Goal: Information Seeking & Learning: Learn about a topic

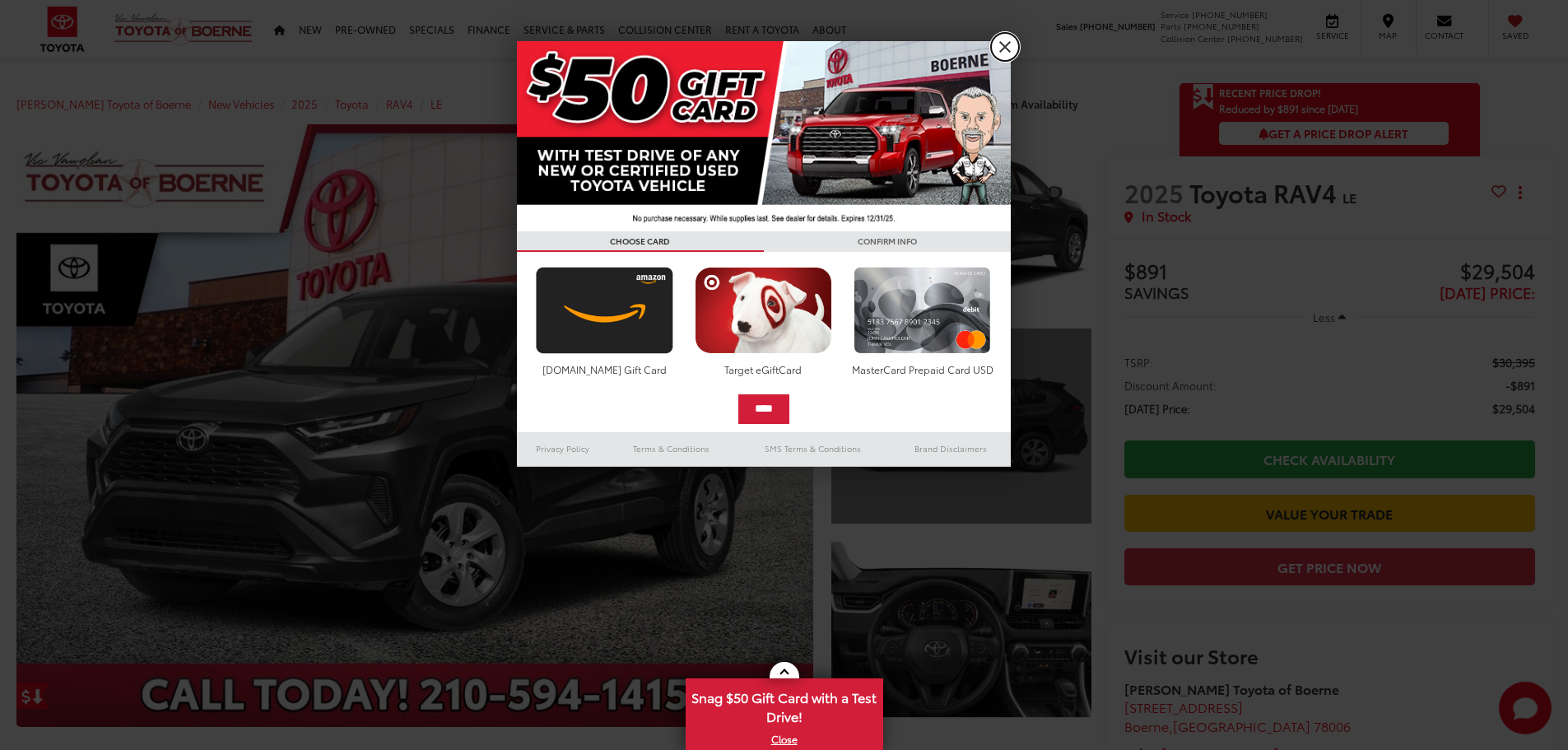
drag, startPoint x: 996, startPoint y: 50, endPoint x: 1079, endPoint y: 337, distance: 298.8
click at [996, 51] on link "X" at bounding box center [1005, 46] width 28 height 28
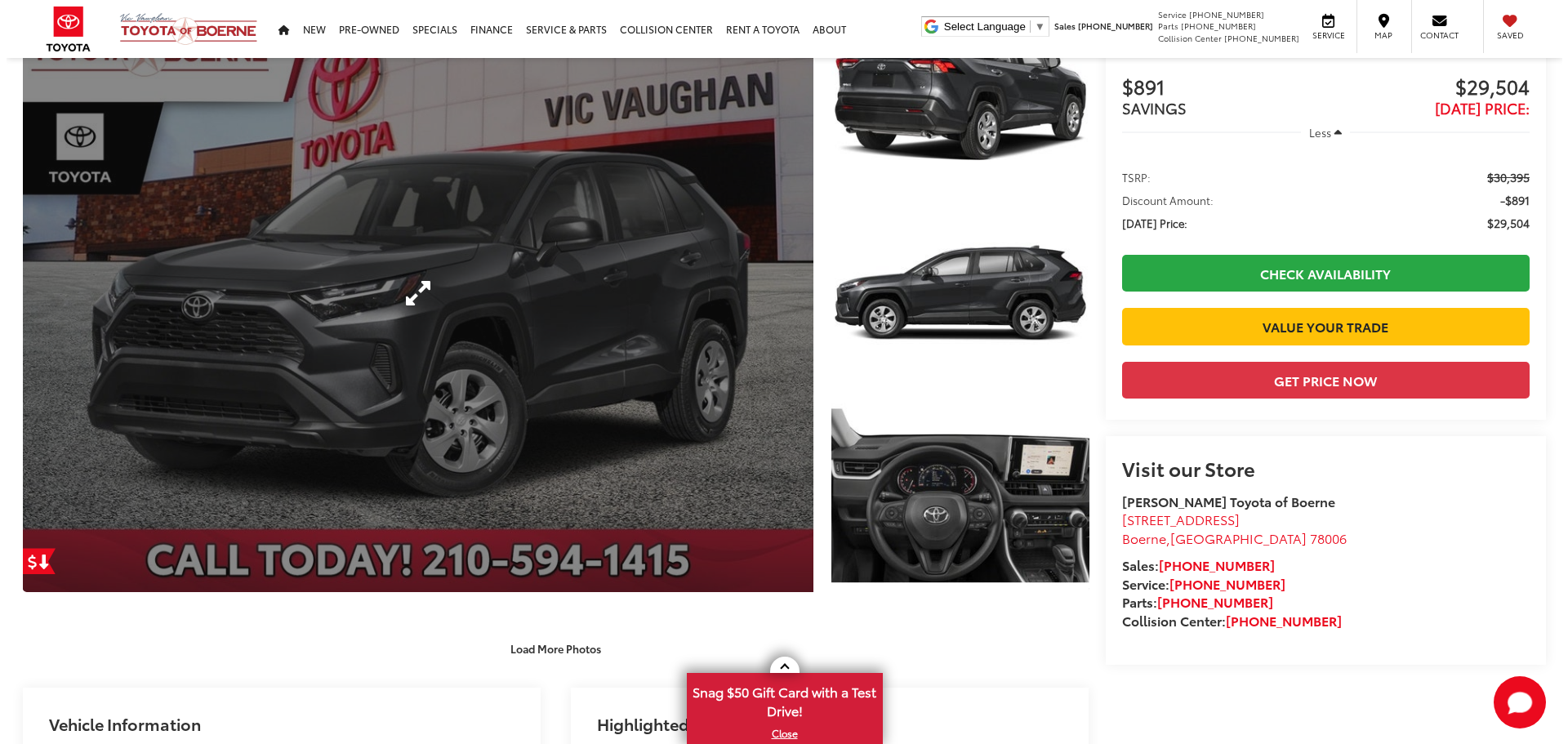
scroll to position [82, 0]
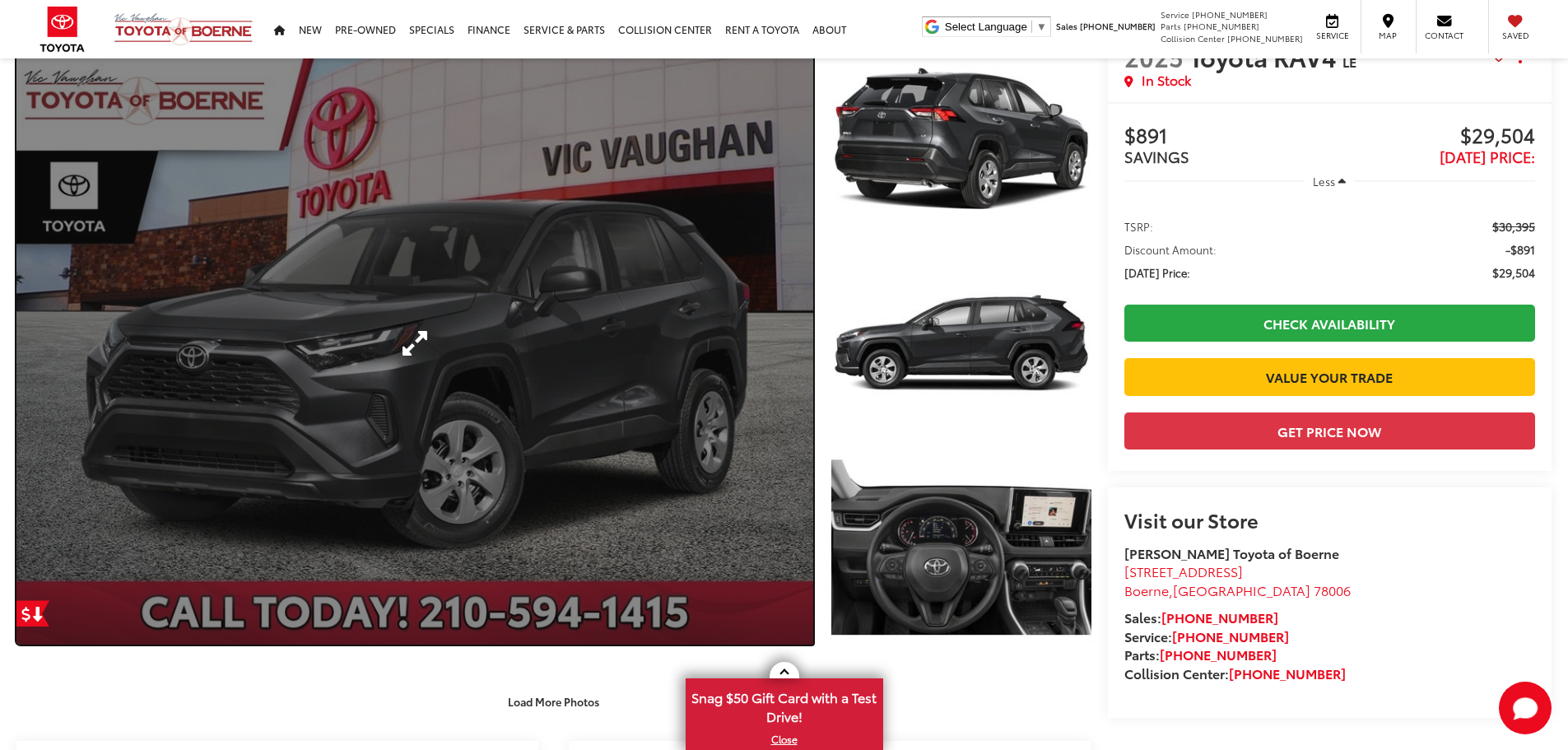
click at [614, 305] on link "Expand Photo 0" at bounding box center [415, 344] width 797 height 603
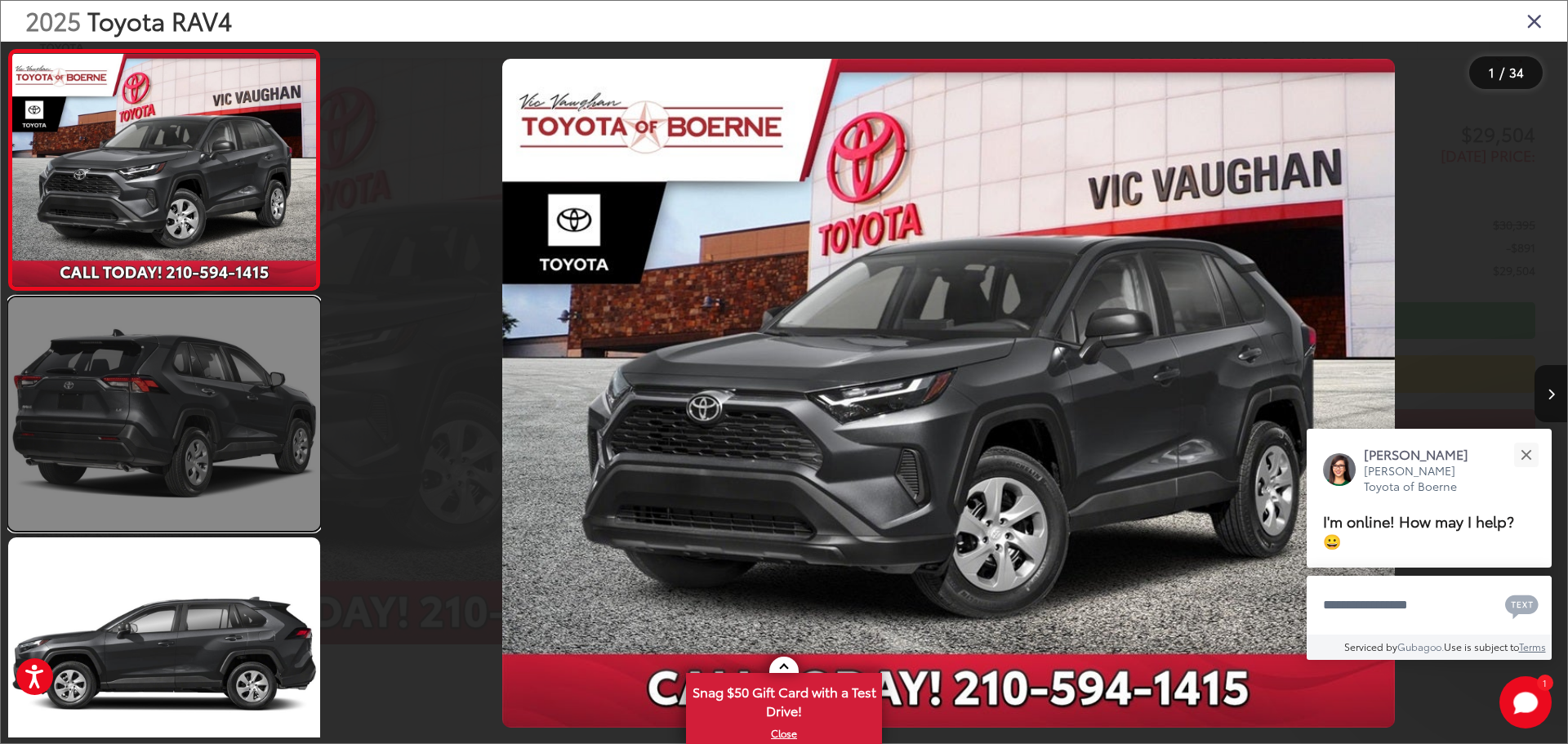
click at [124, 399] on link at bounding box center [164, 414] width 312 height 233
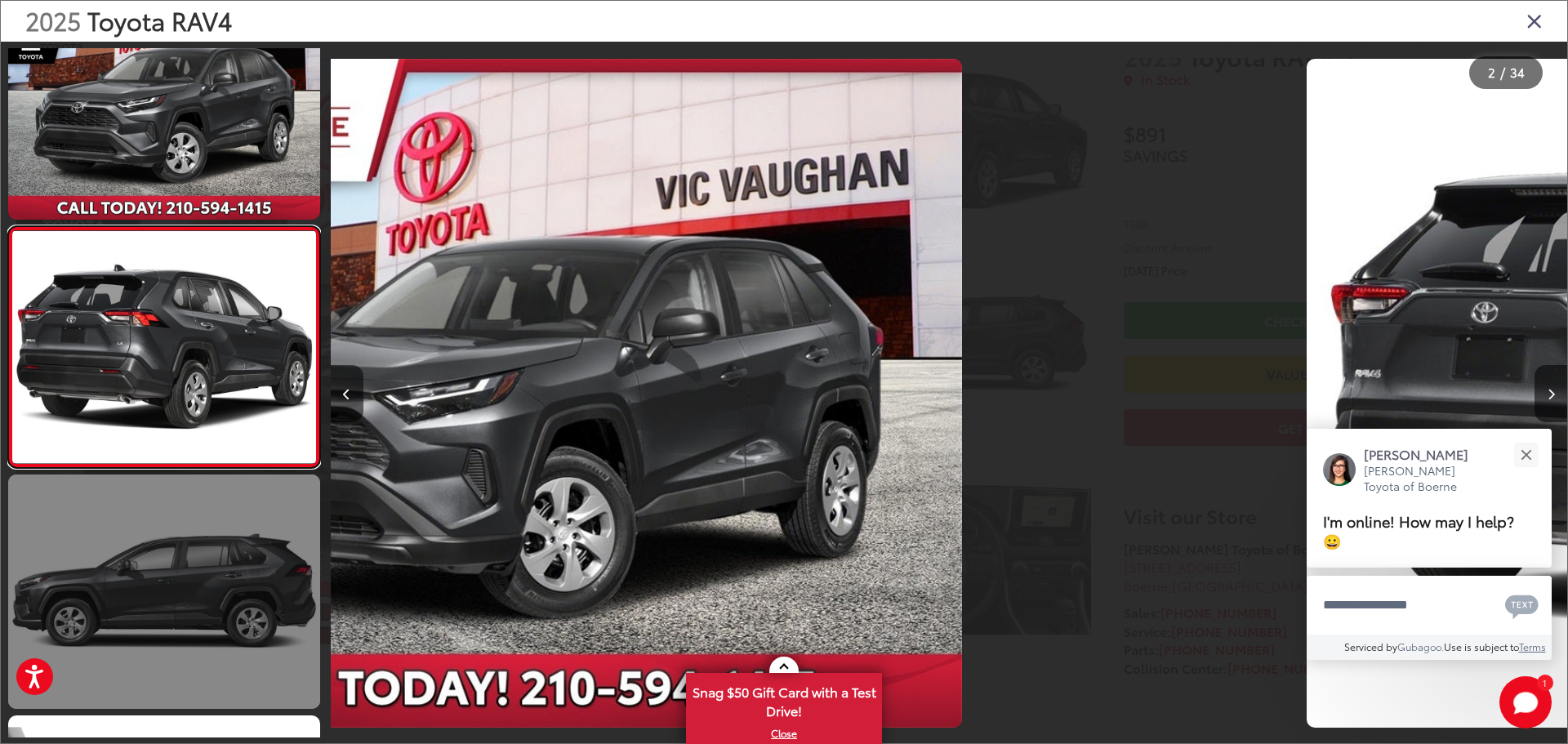
scroll to position [64, 0]
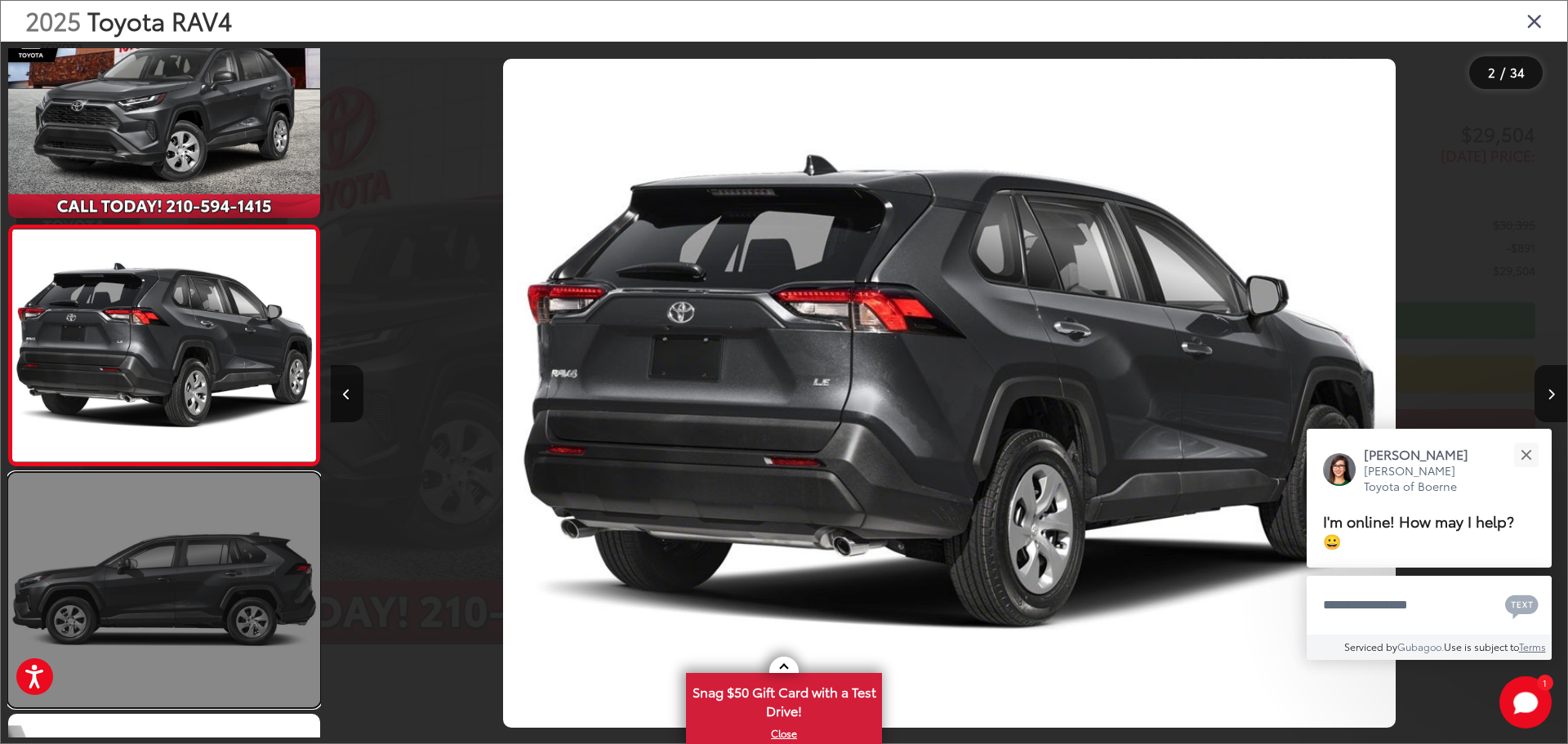
click at [199, 612] on link at bounding box center [164, 590] width 312 height 233
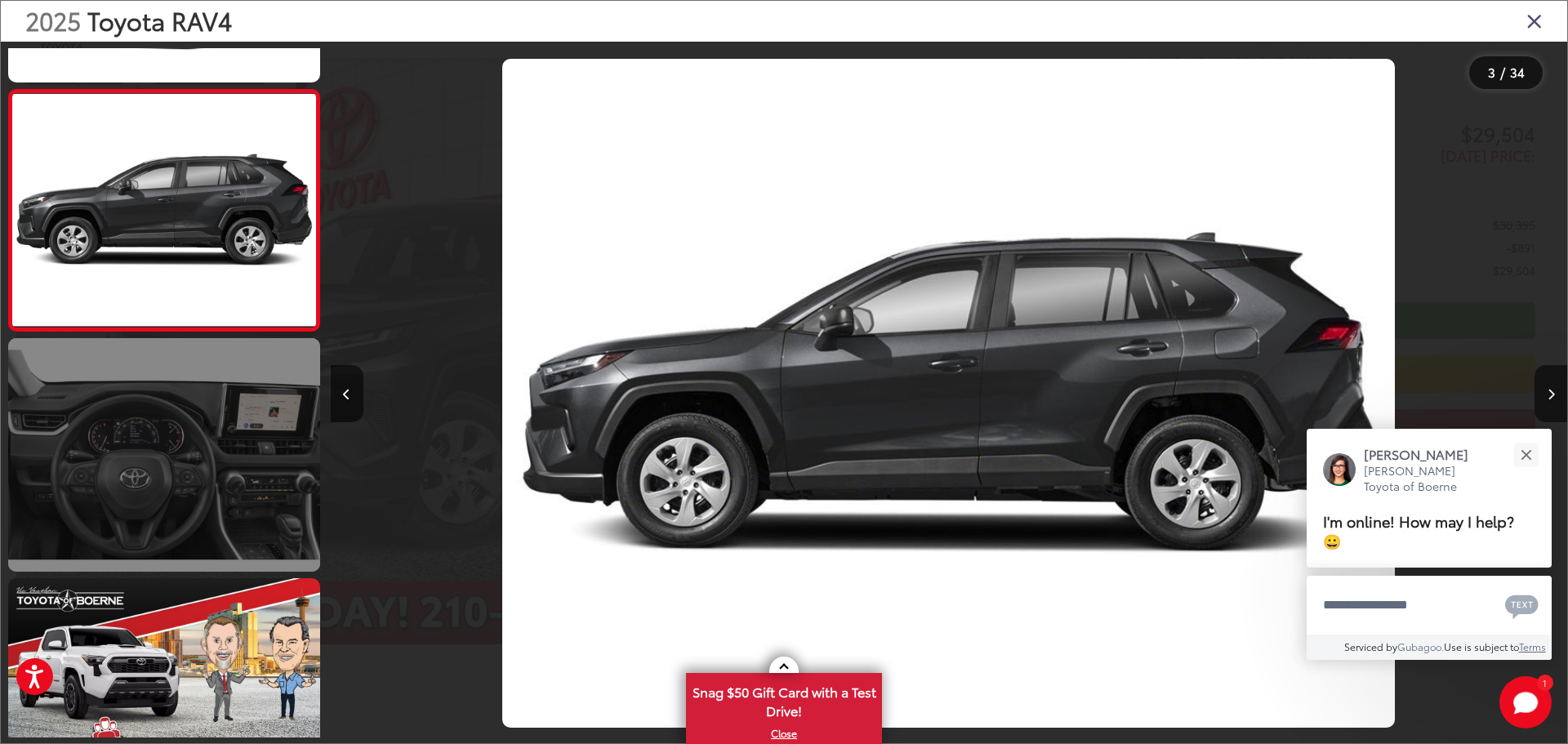
scroll to position [469, 0]
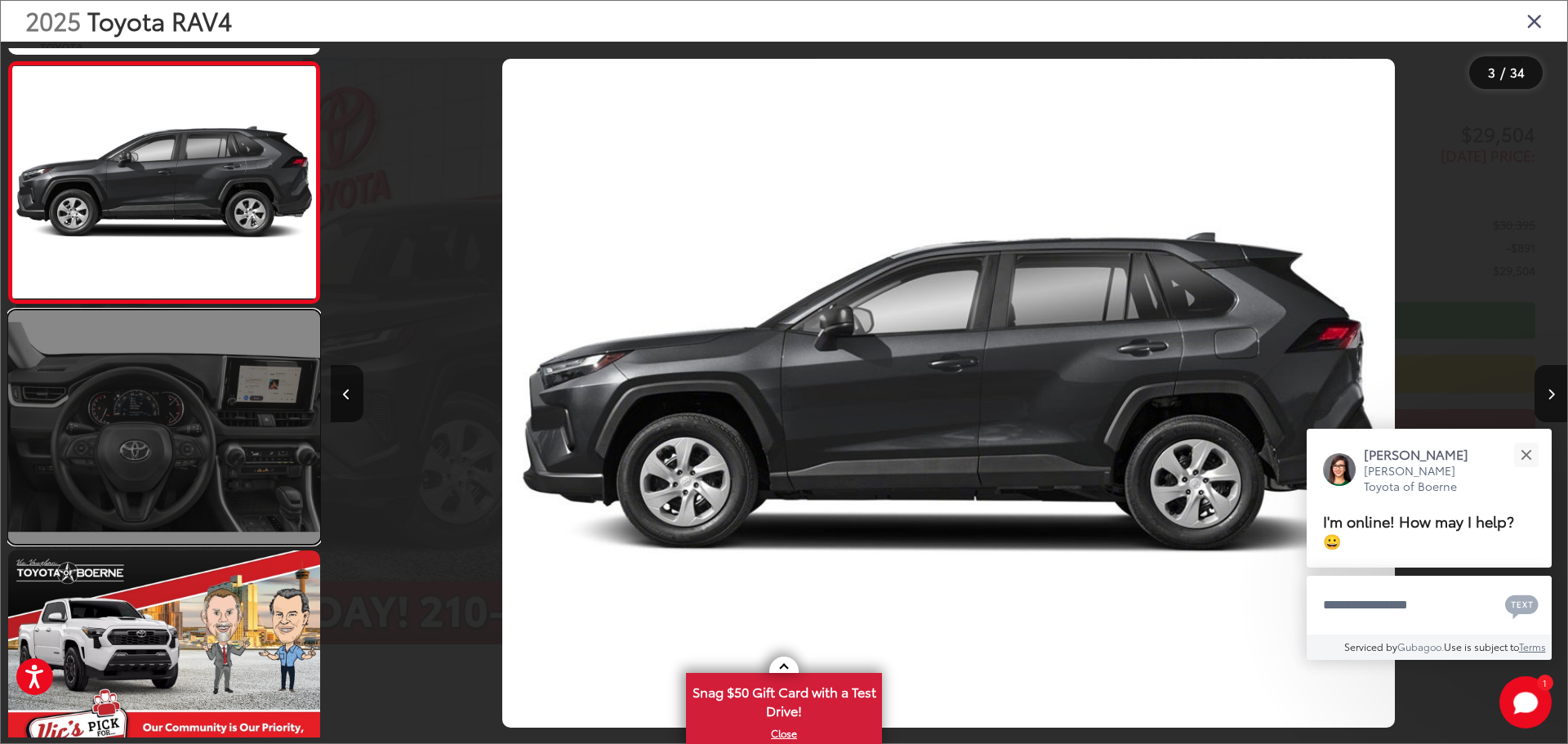
click at [182, 470] on link at bounding box center [164, 427] width 312 height 233
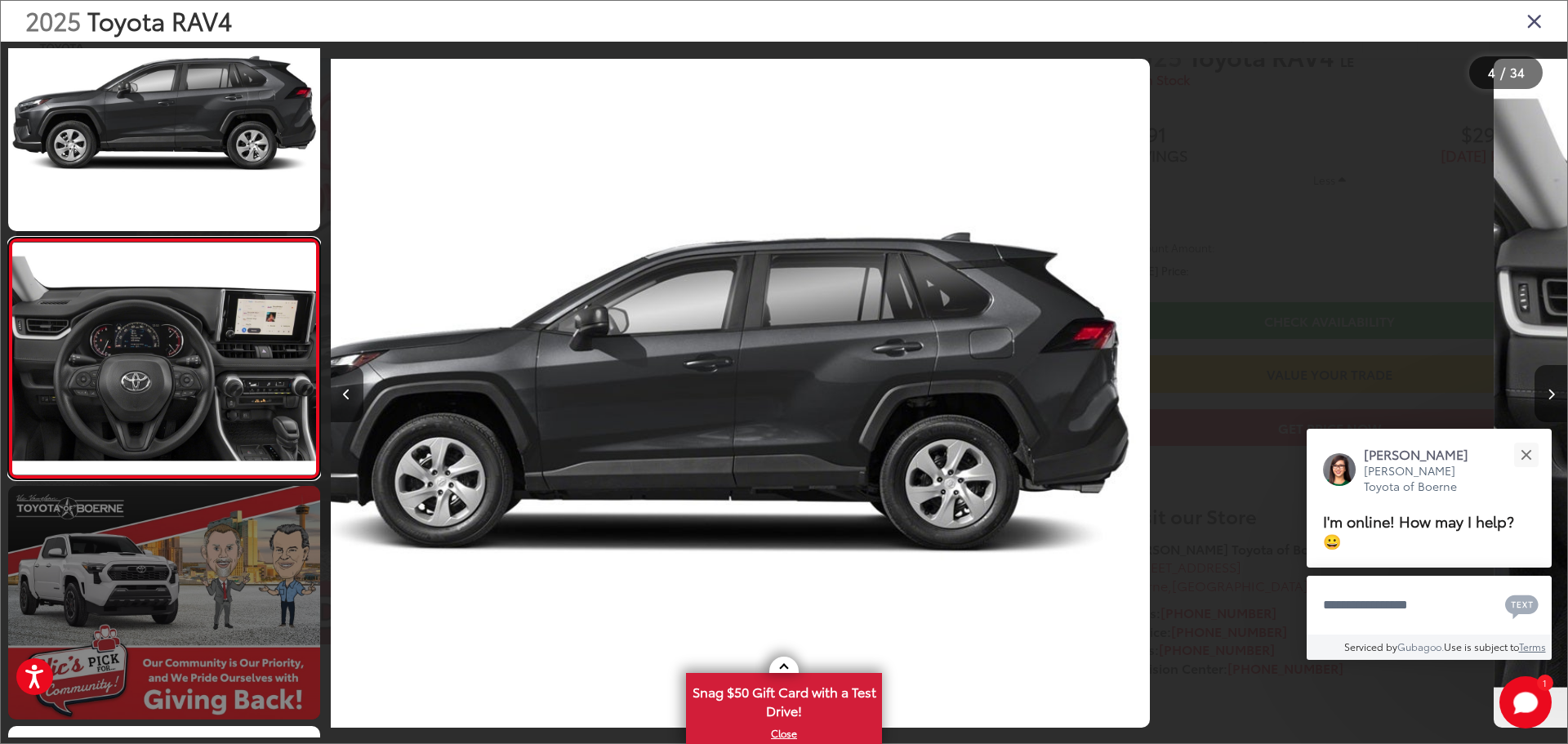
scroll to position [546, 0]
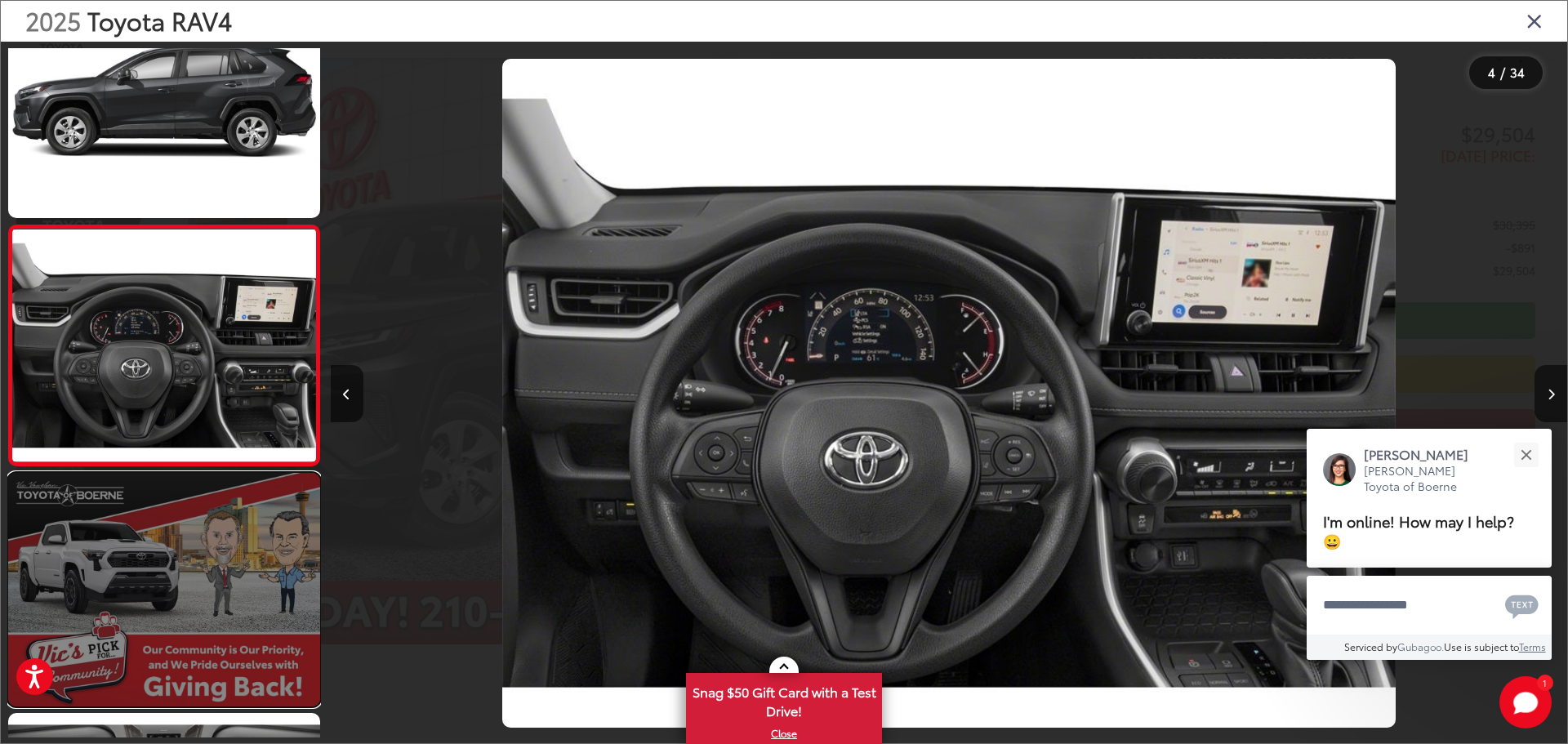
click at [199, 606] on link at bounding box center [164, 590] width 312 height 233
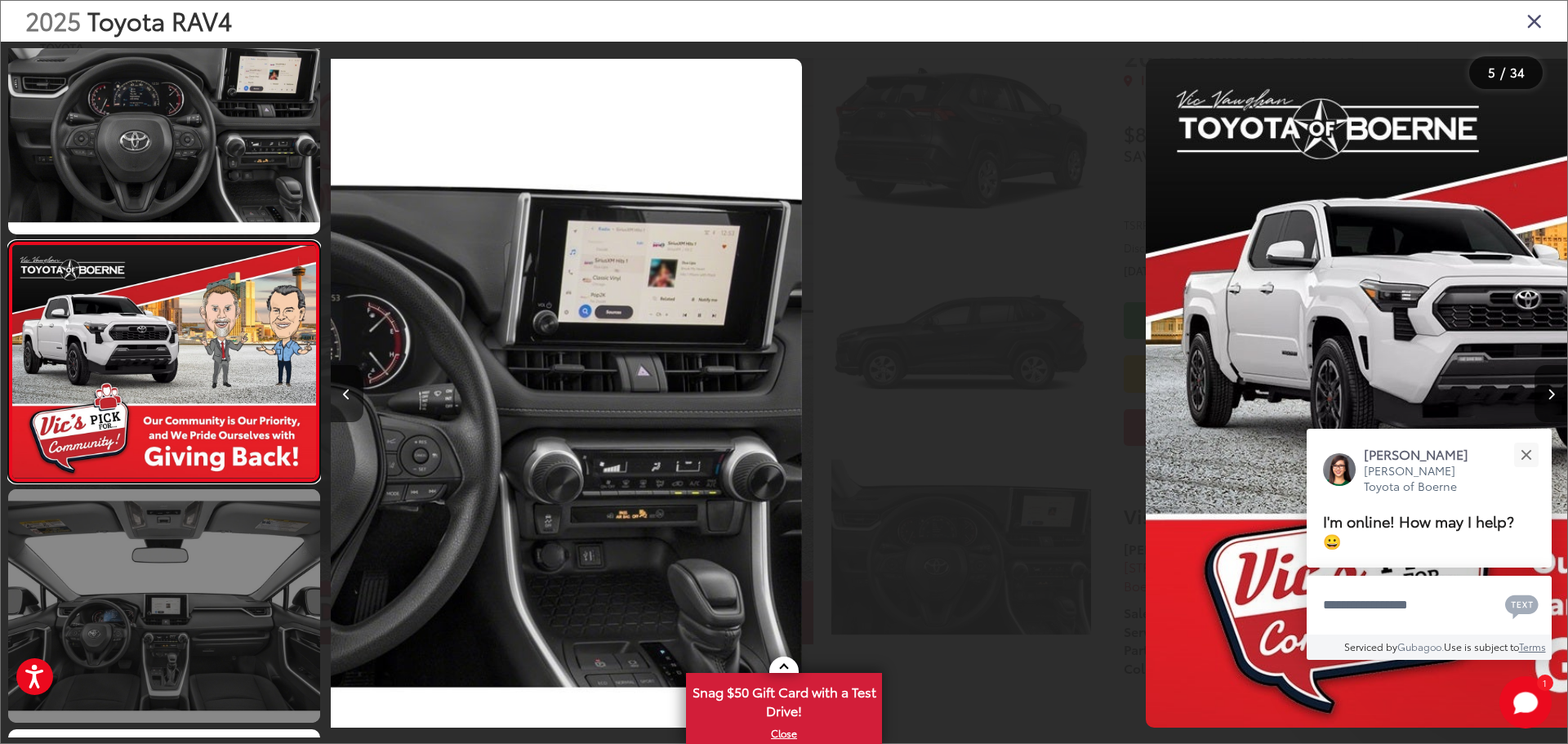
scroll to position [786, 0]
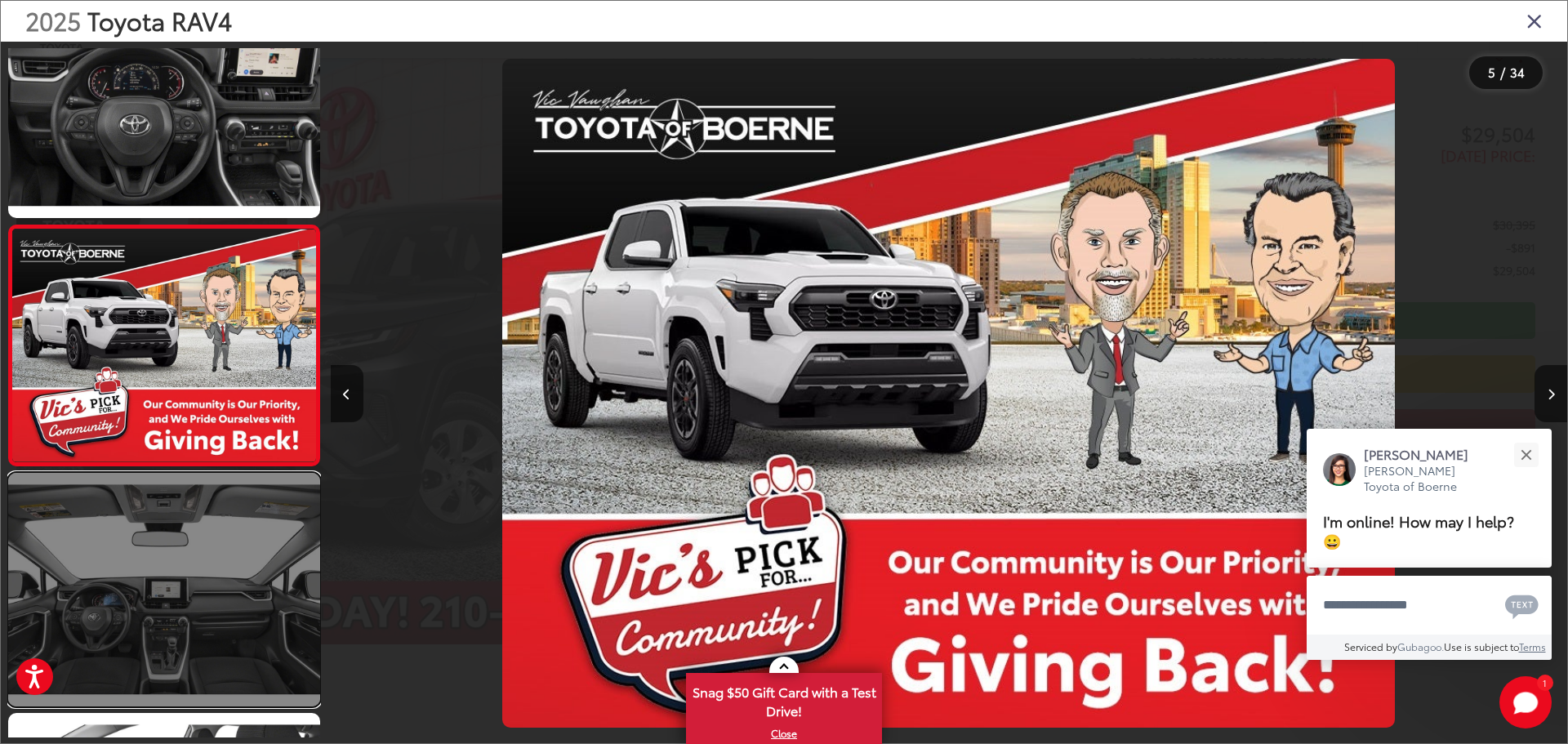
click at [176, 582] on link at bounding box center [164, 590] width 312 height 233
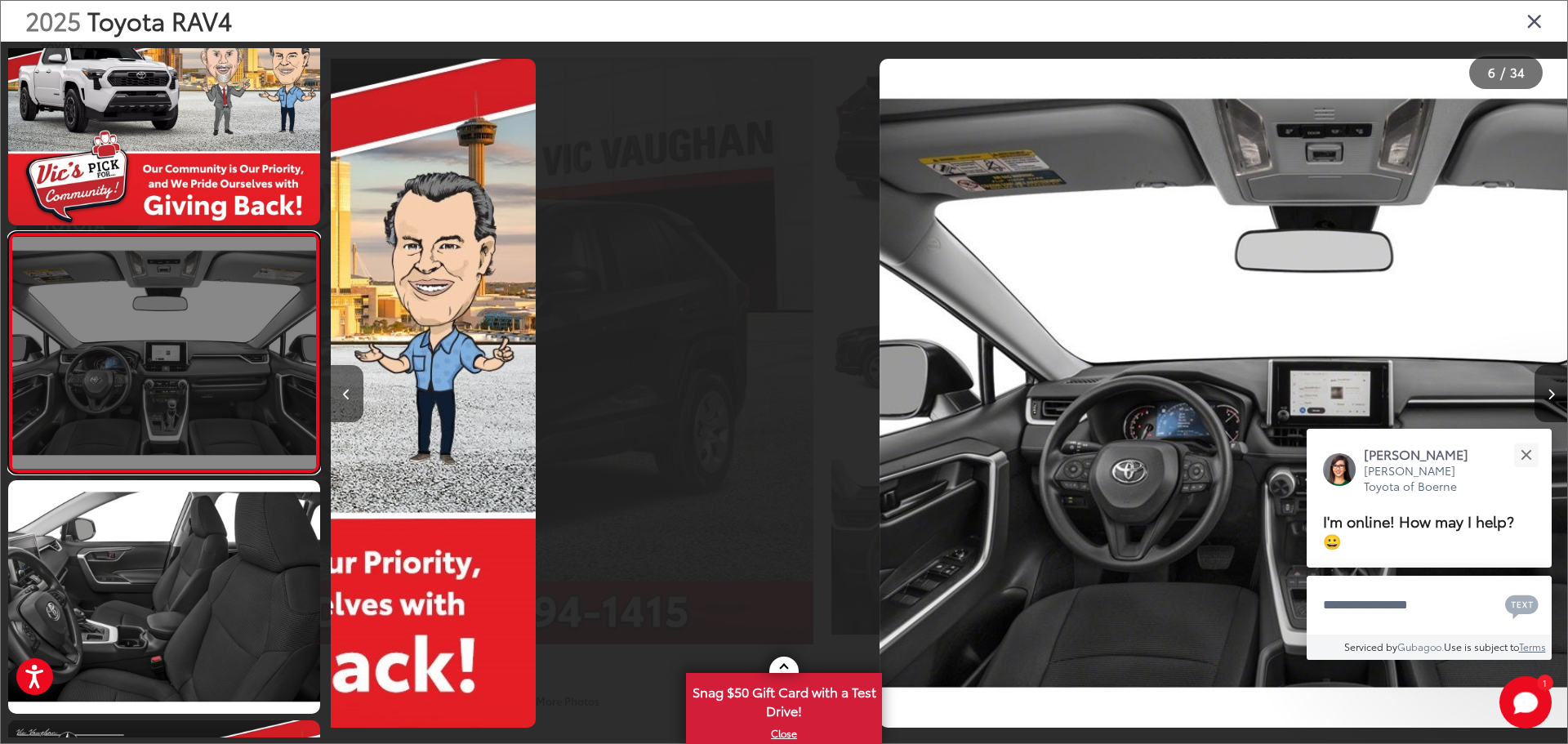
scroll to position [1026, 0]
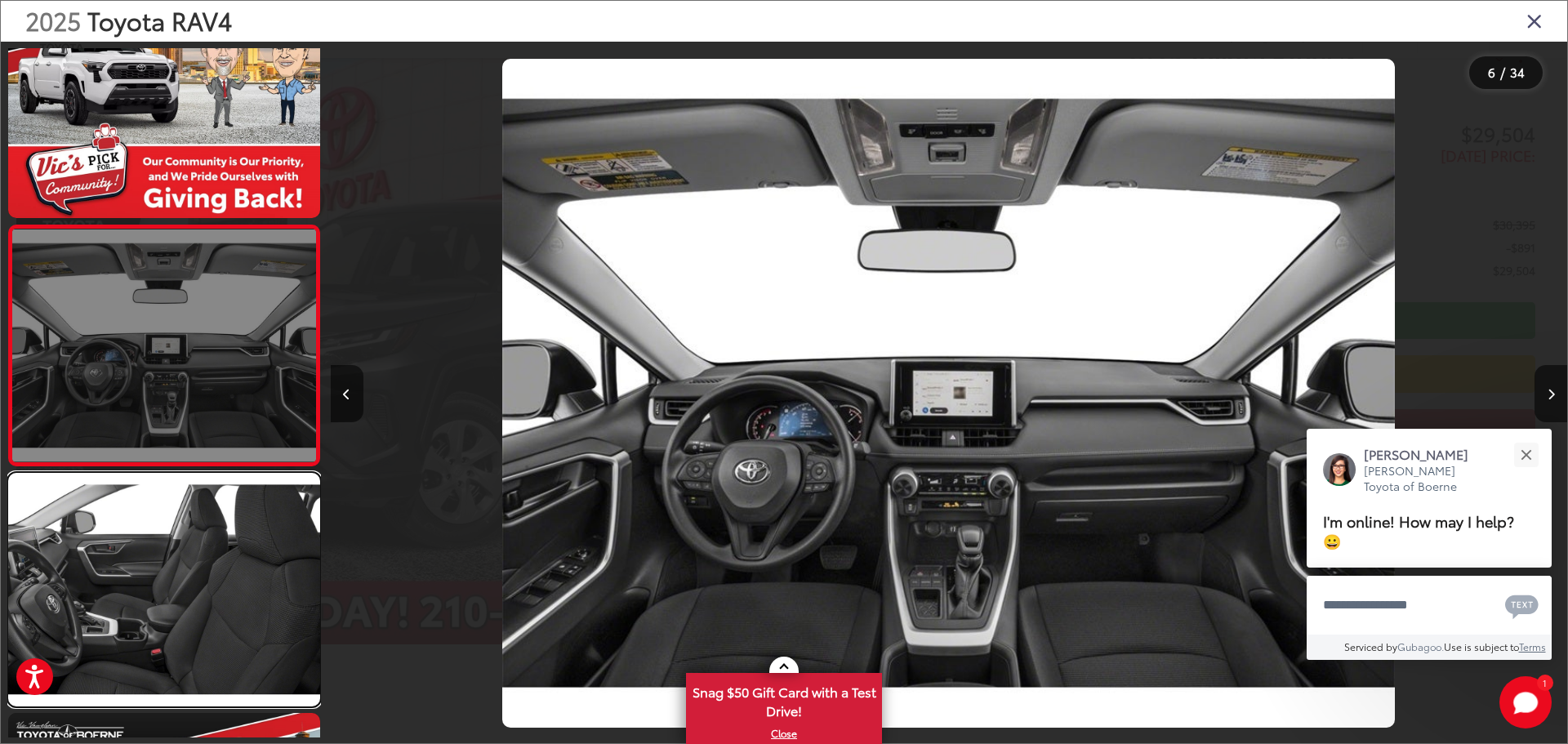
click at [176, 582] on link at bounding box center [164, 590] width 312 height 233
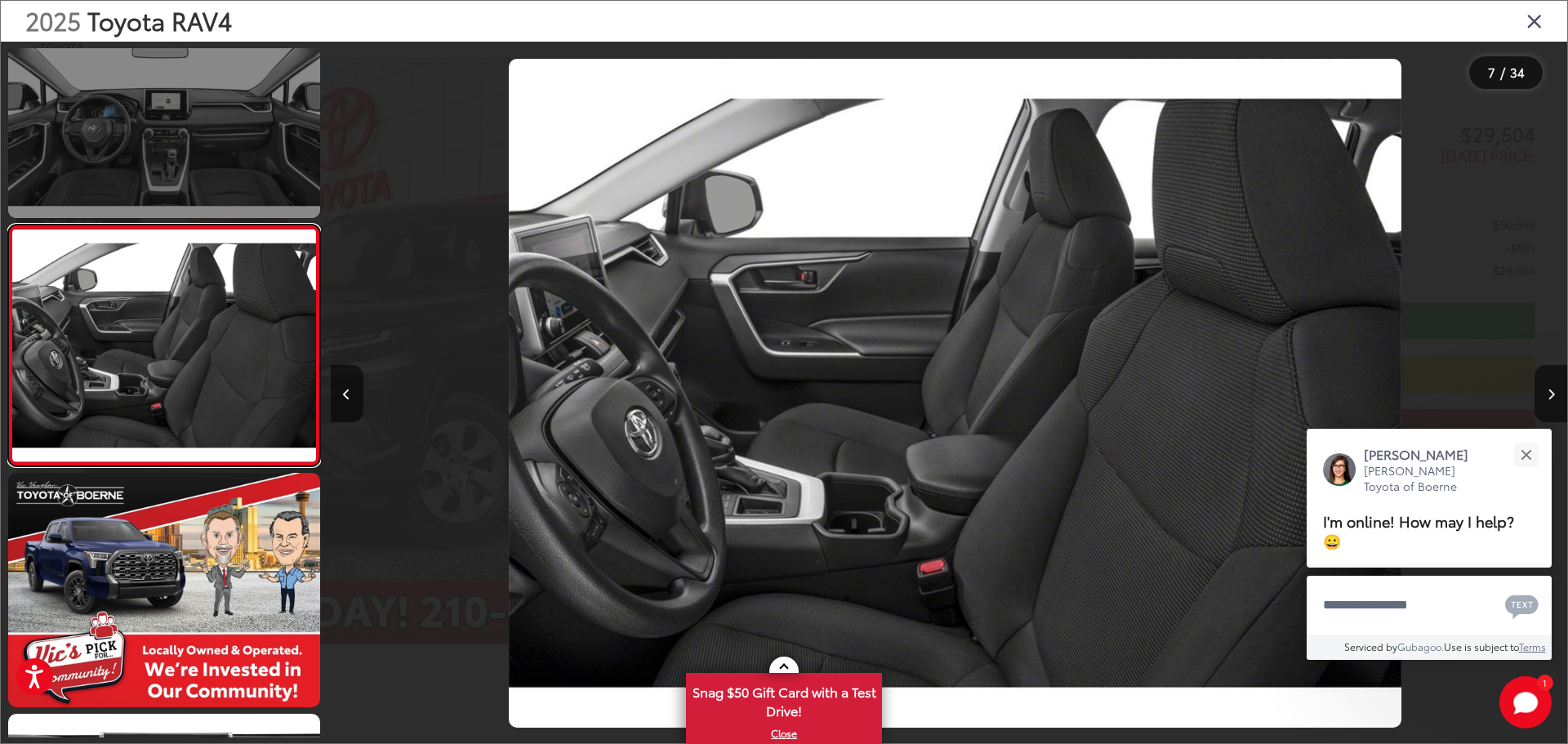
scroll to position [0, 7419]
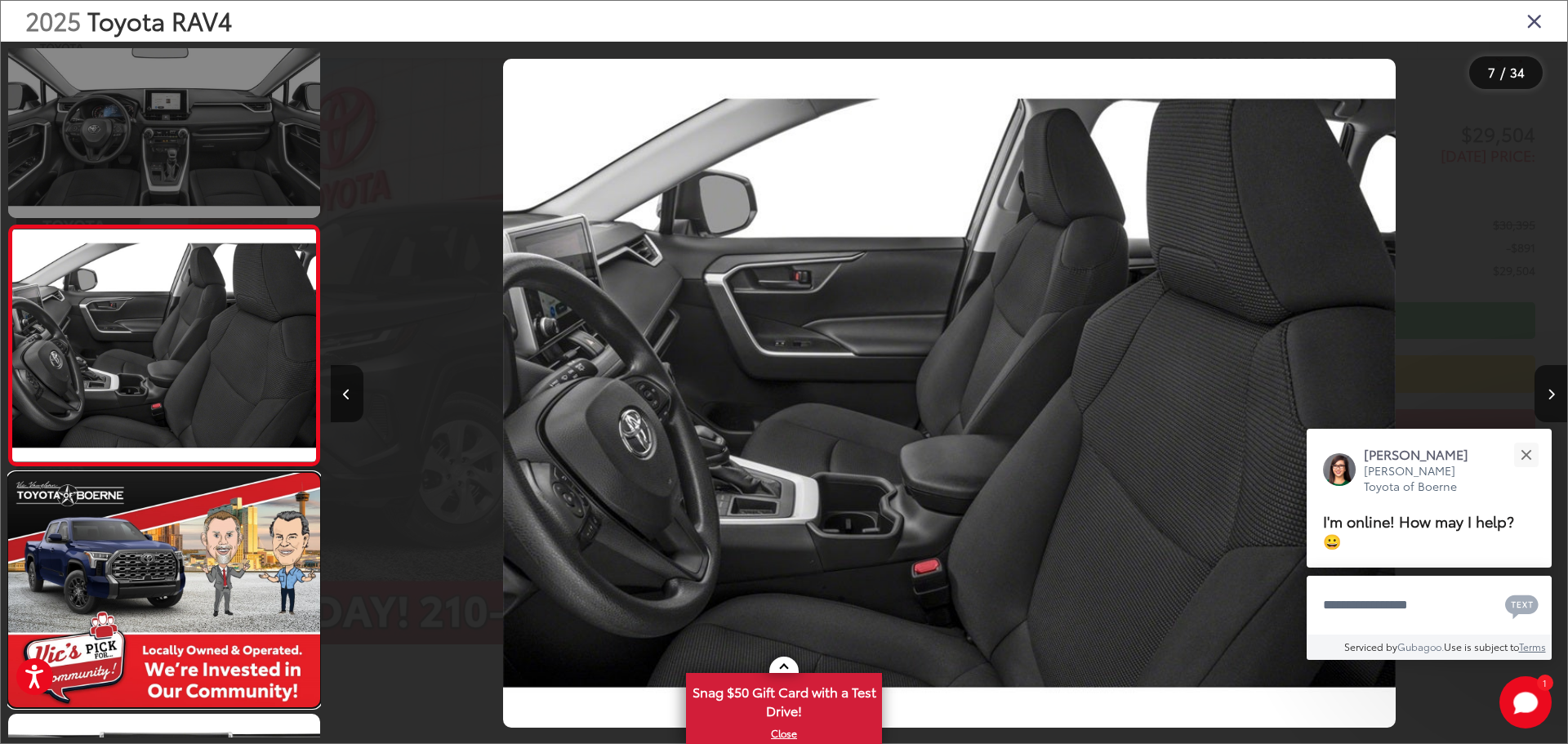
click at [176, 582] on link at bounding box center [164, 590] width 312 height 233
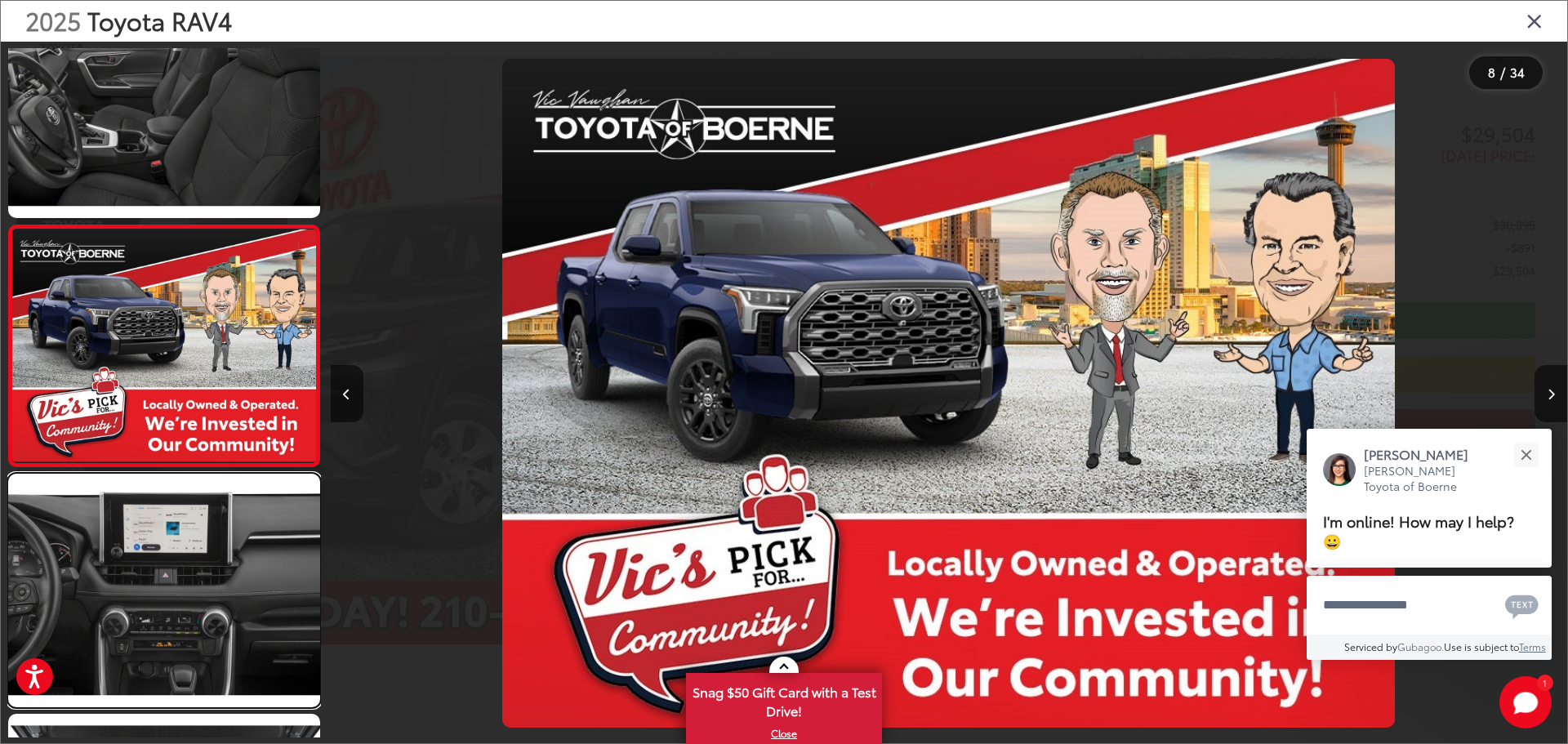
click at [176, 582] on link at bounding box center [164, 590] width 312 height 233
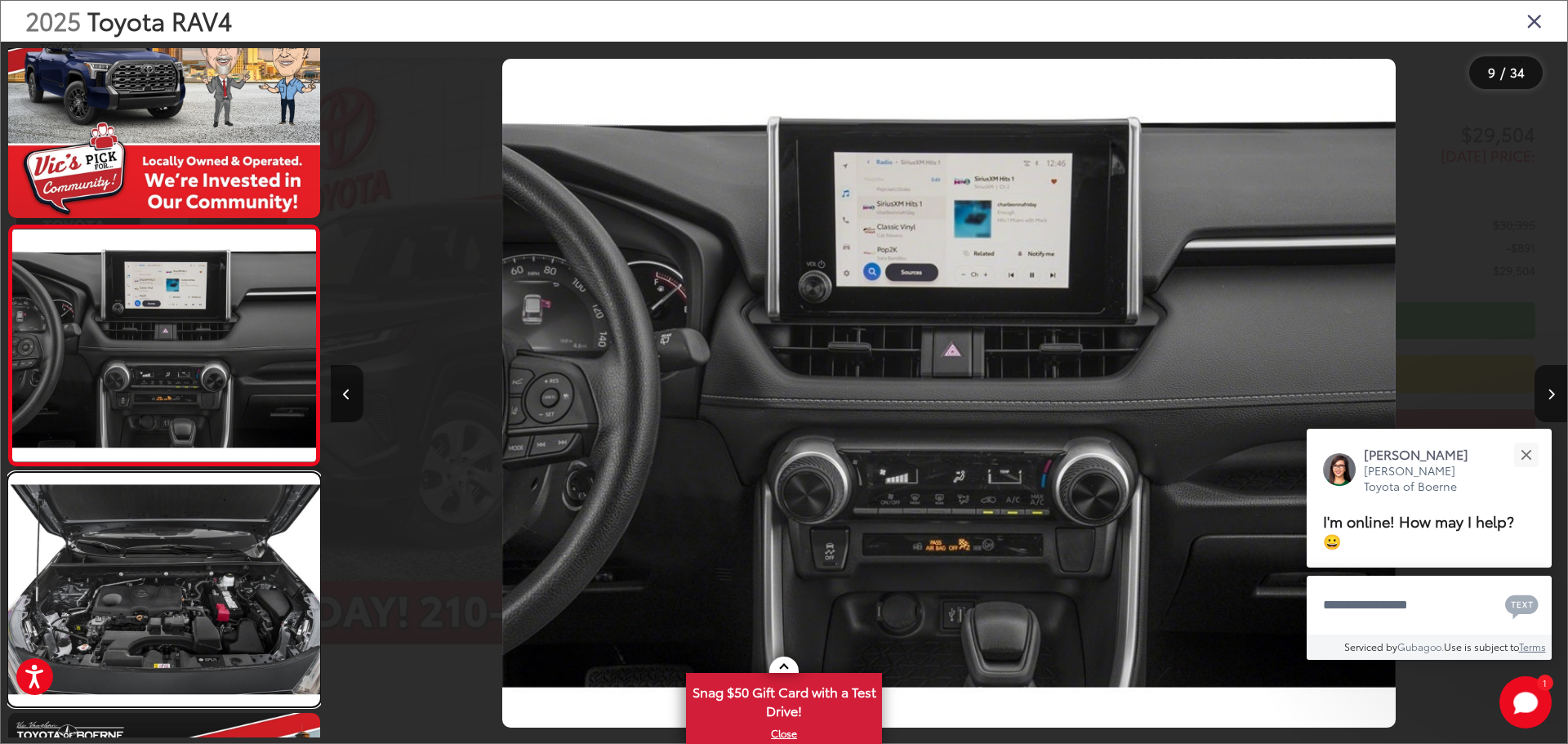
click at [176, 582] on link at bounding box center [164, 590] width 312 height 233
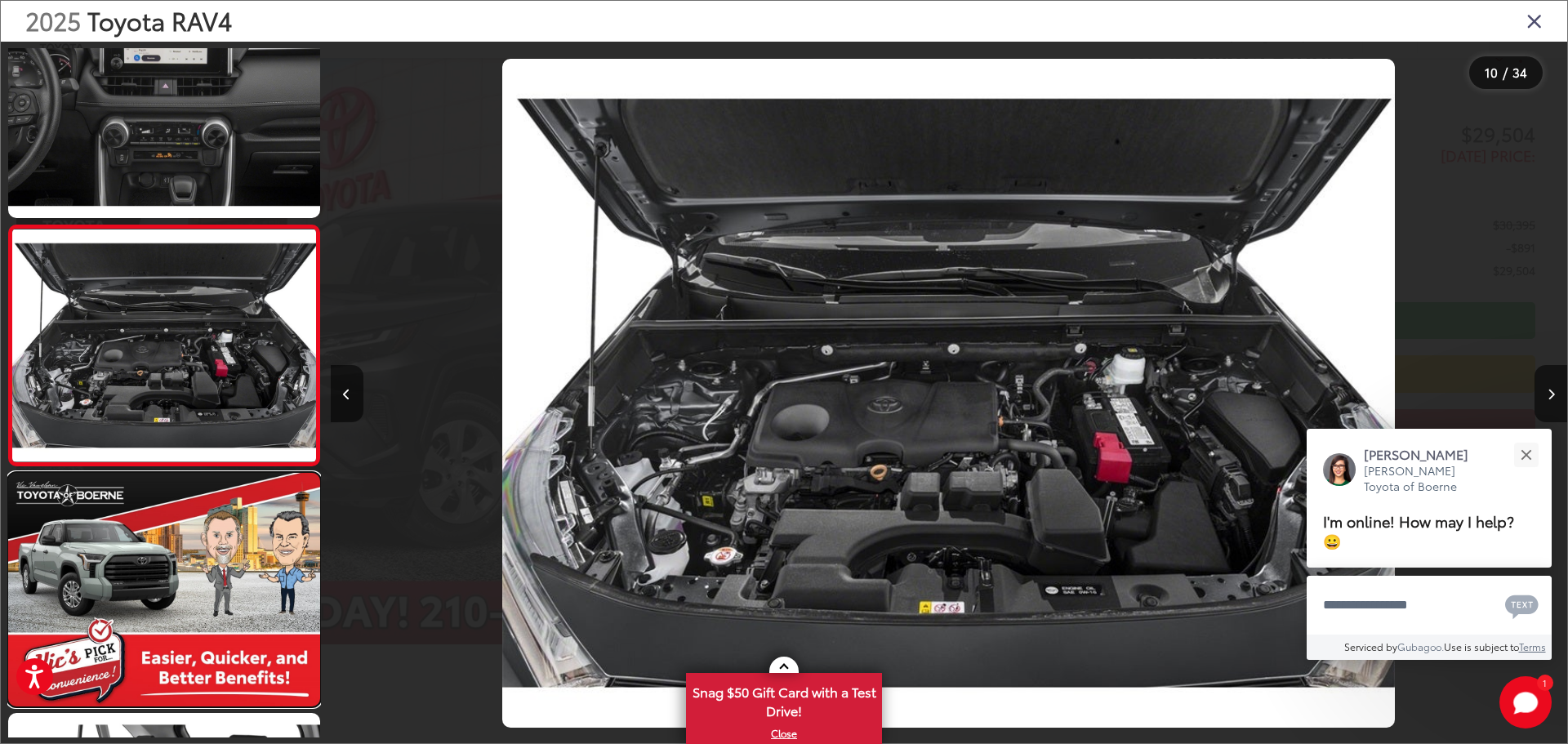
click at [176, 582] on link at bounding box center [164, 590] width 312 height 233
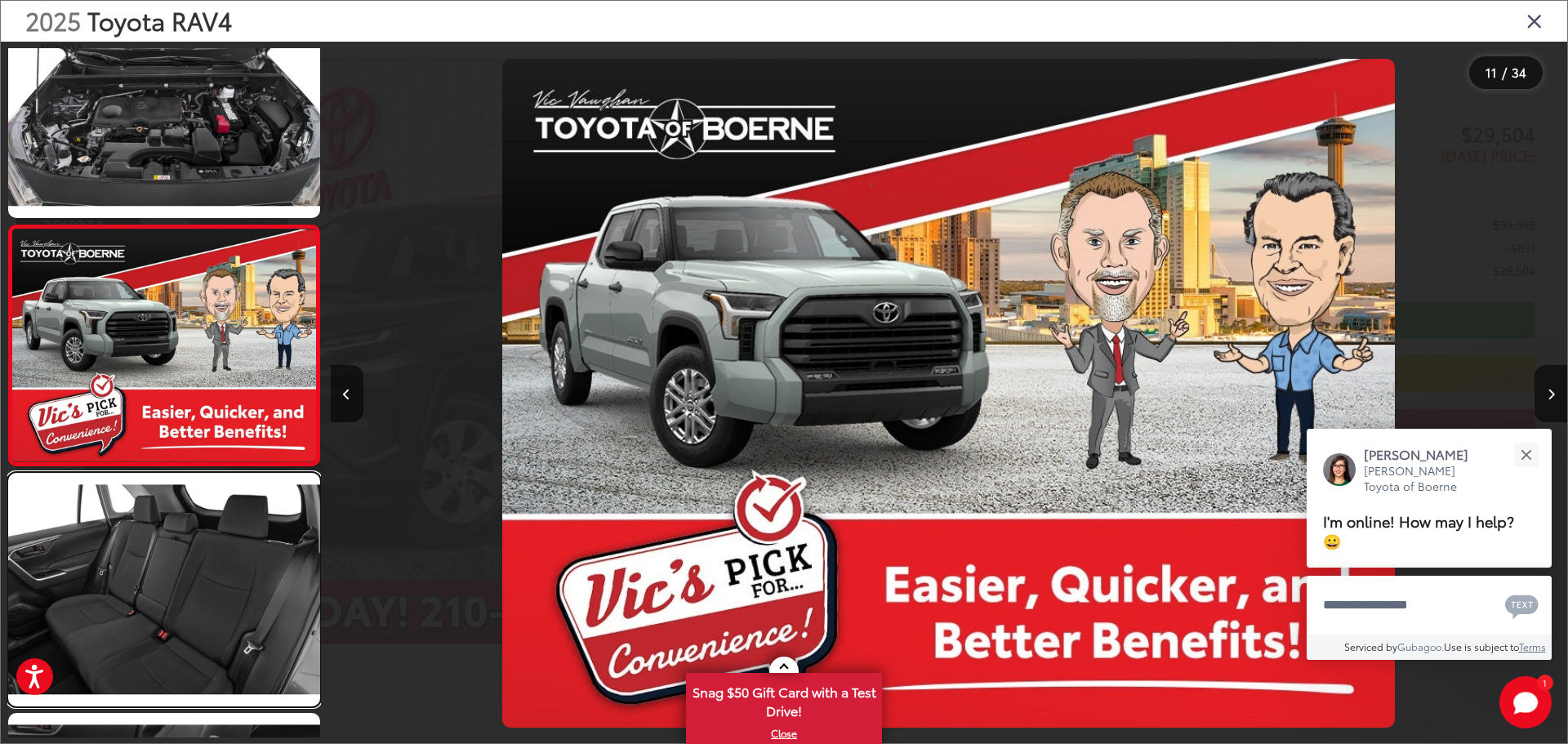
click at [176, 582] on link at bounding box center [164, 590] width 312 height 233
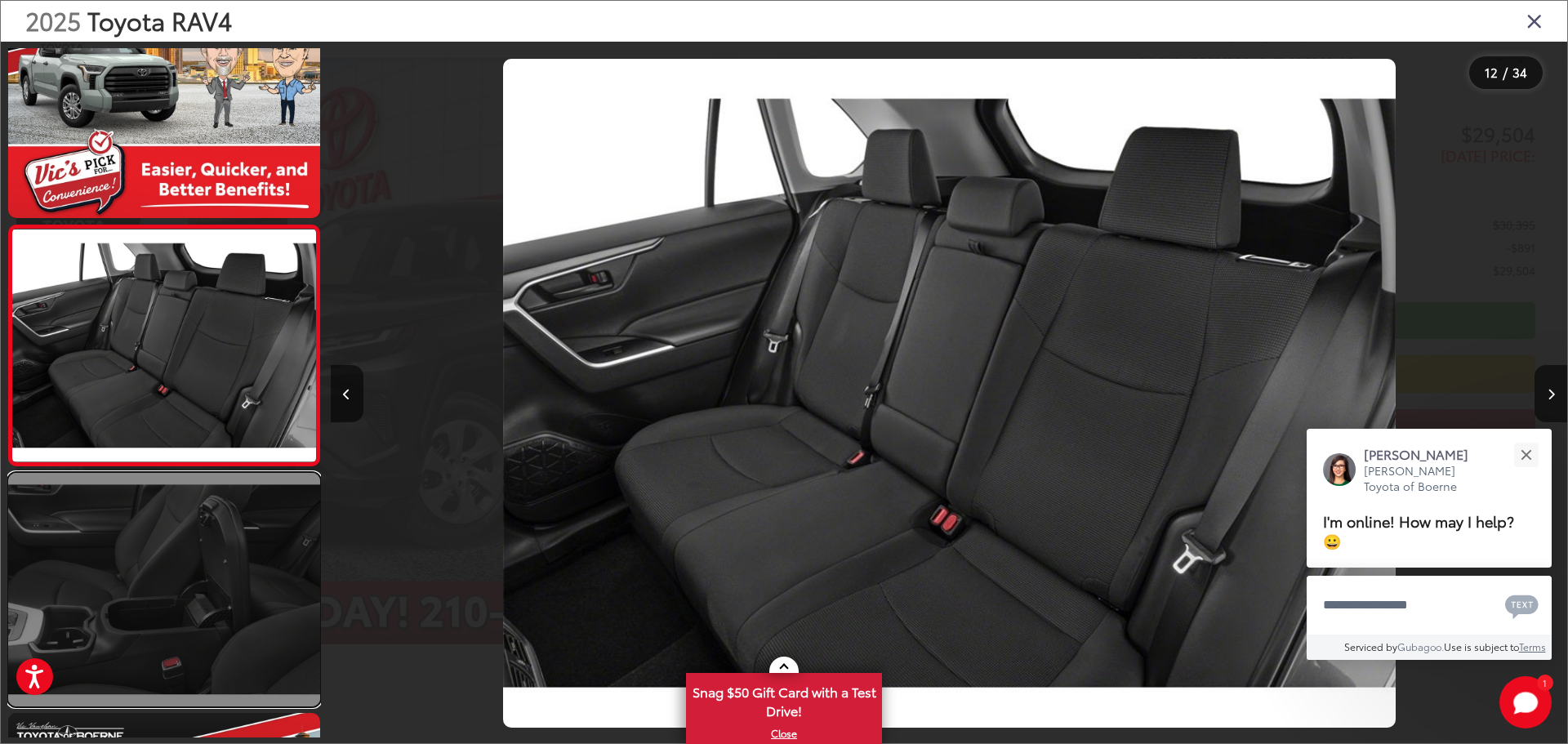
click at [157, 594] on link at bounding box center [164, 590] width 312 height 233
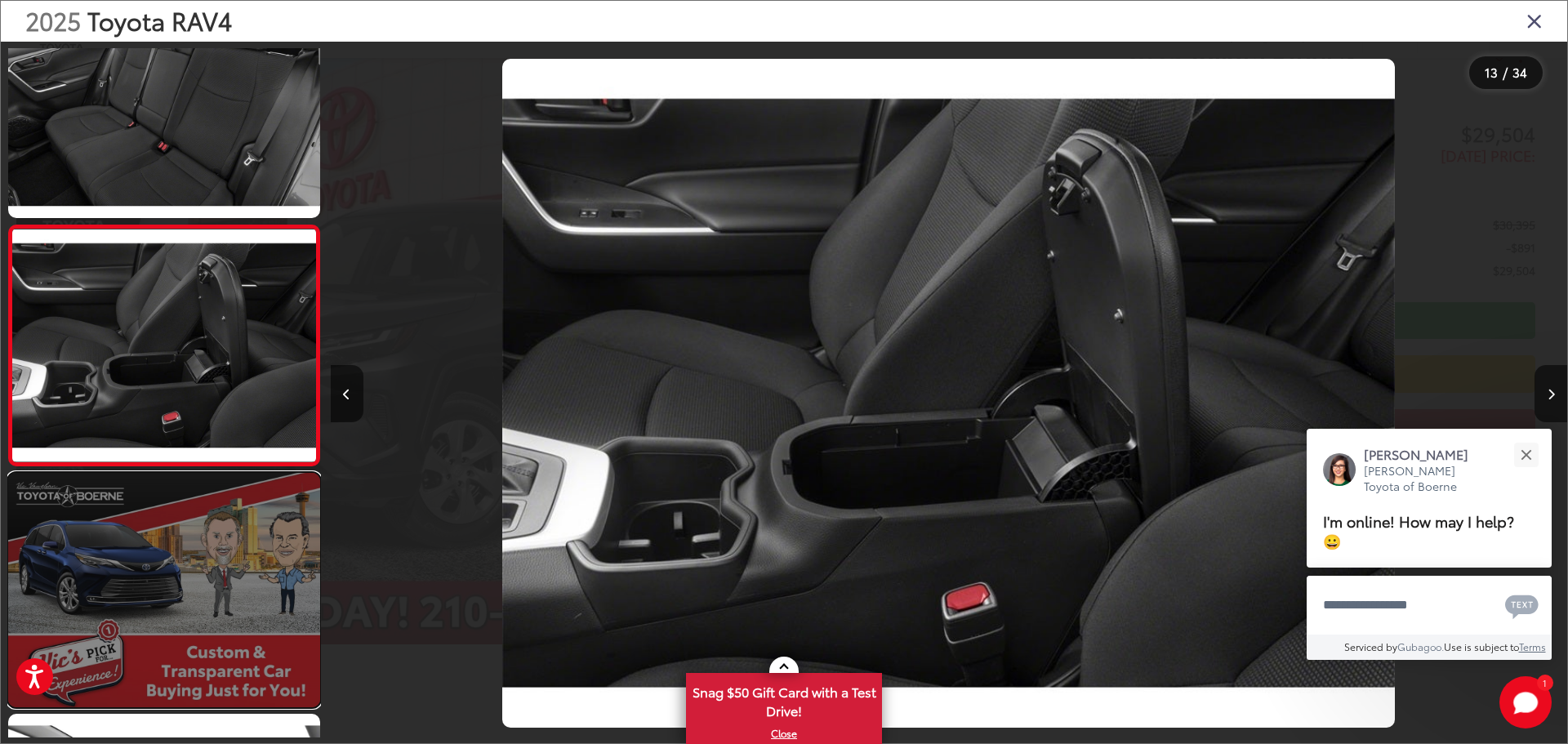
click at [170, 568] on link at bounding box center [164, 590] width 312 height 233
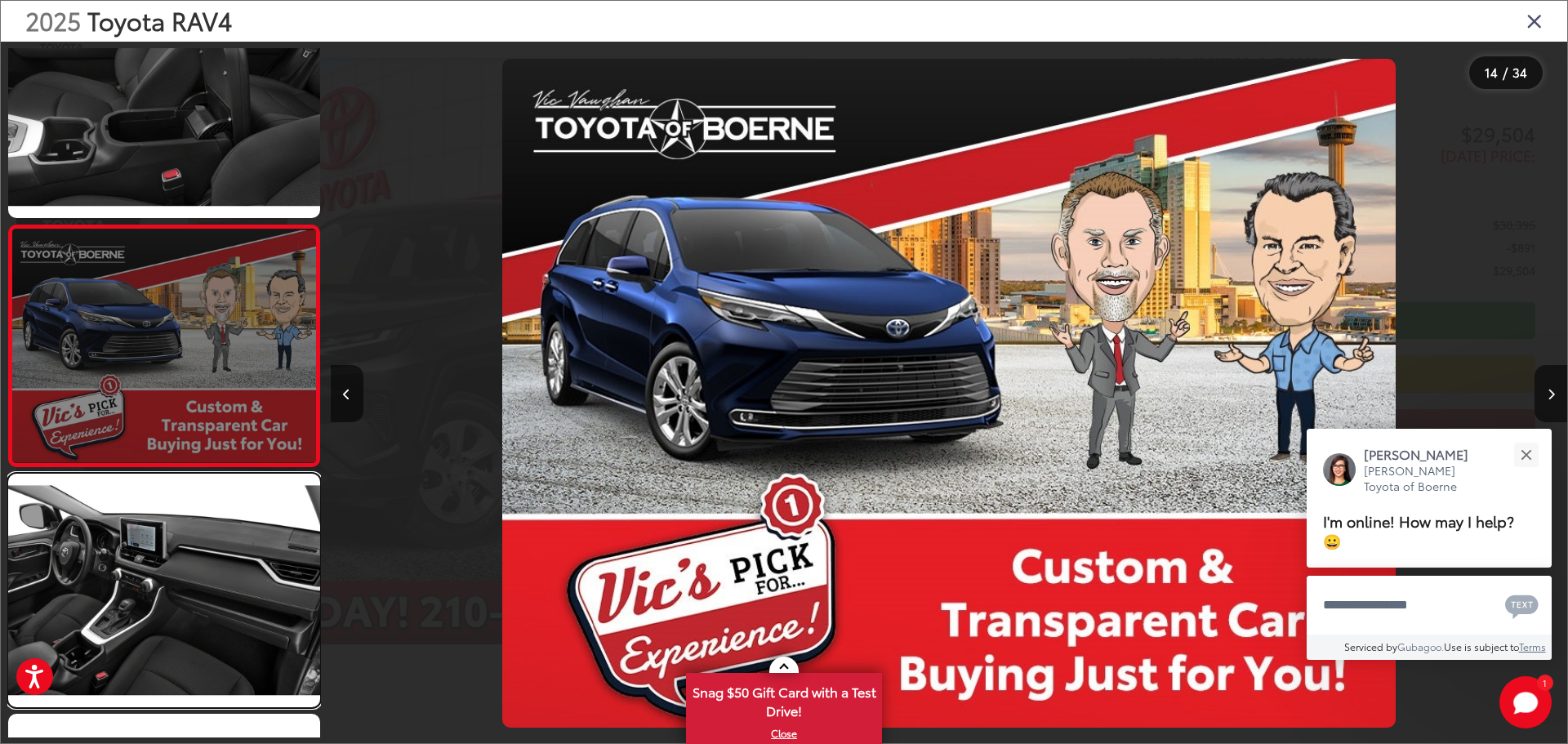
click at [170, 568] on link at bounding box center [164, 590] width 312 height 233
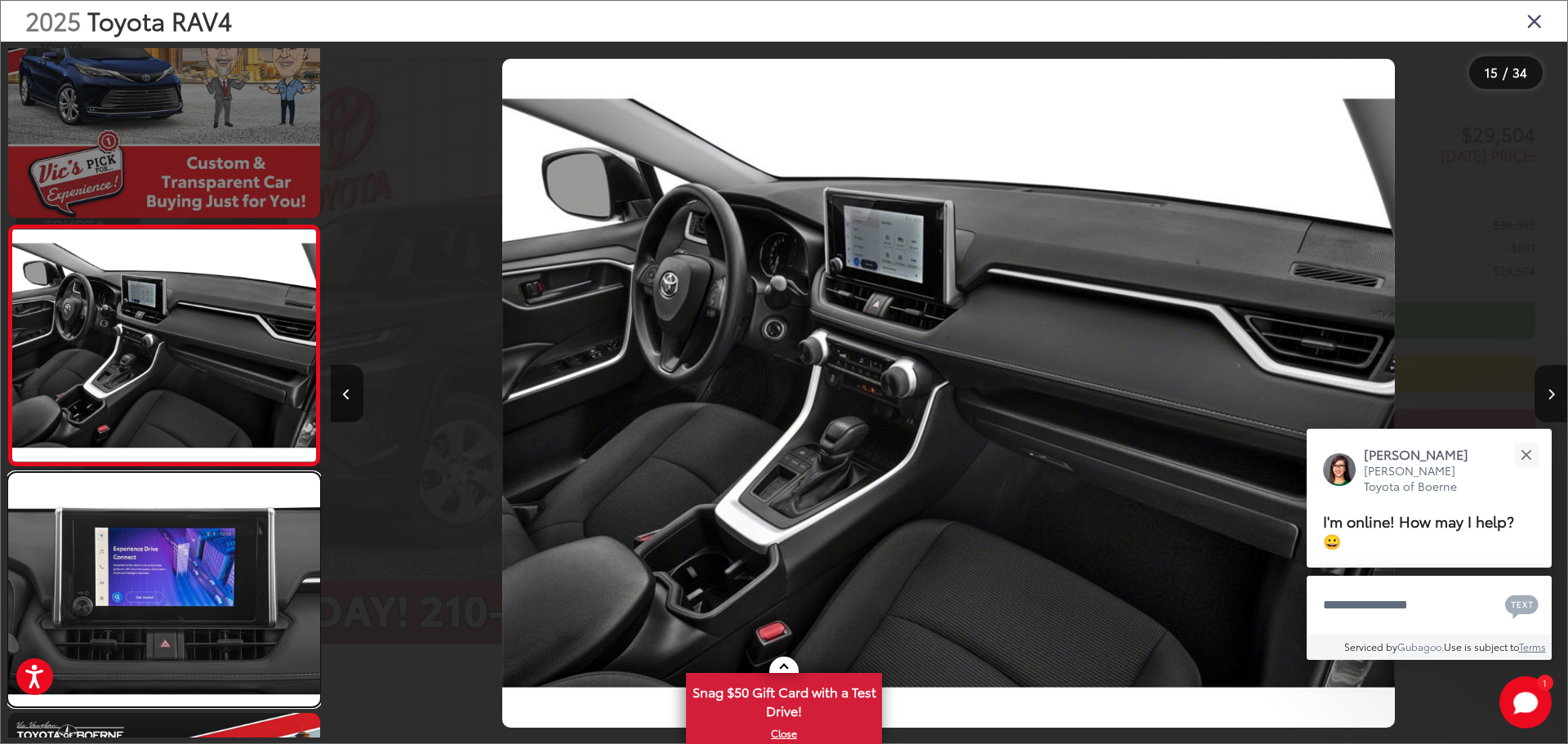
click at [170, 568] on link at bounding box center [164, 590] width 312 height 233
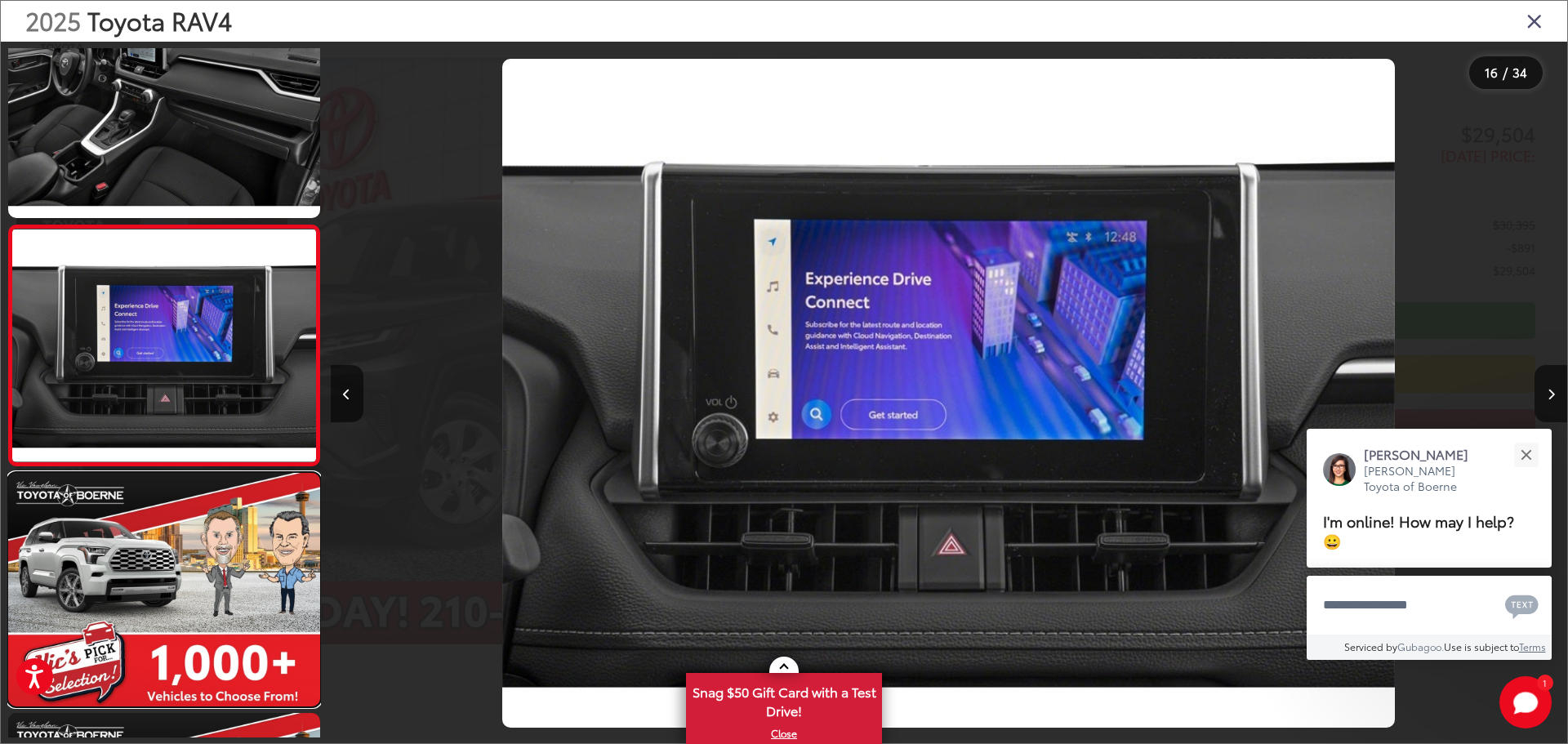
click at [170, 568] on link at bounding box center [164, 590] width 312 height 233
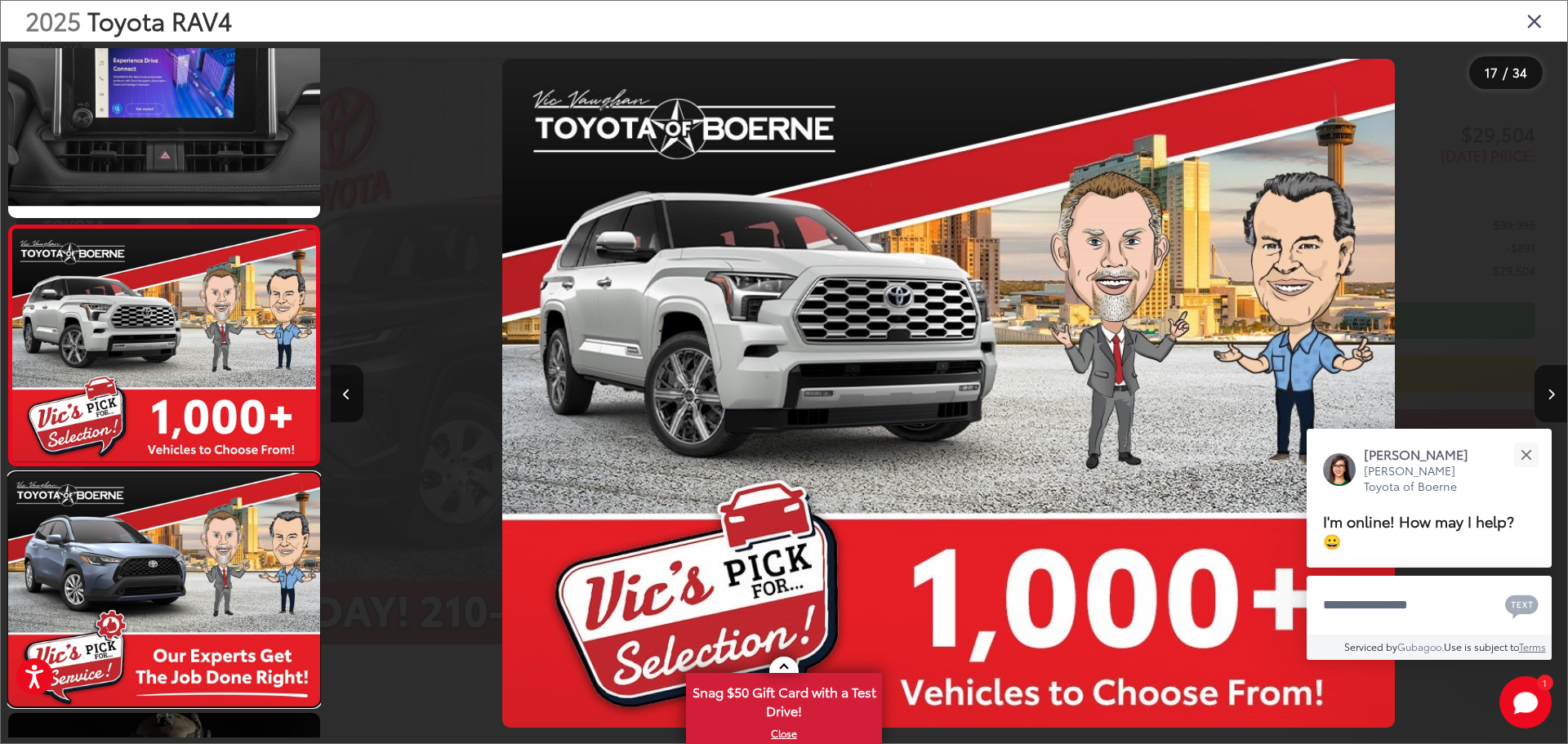
click at [170, 568] on link at bounding box center [164, 590] width 312 height 233
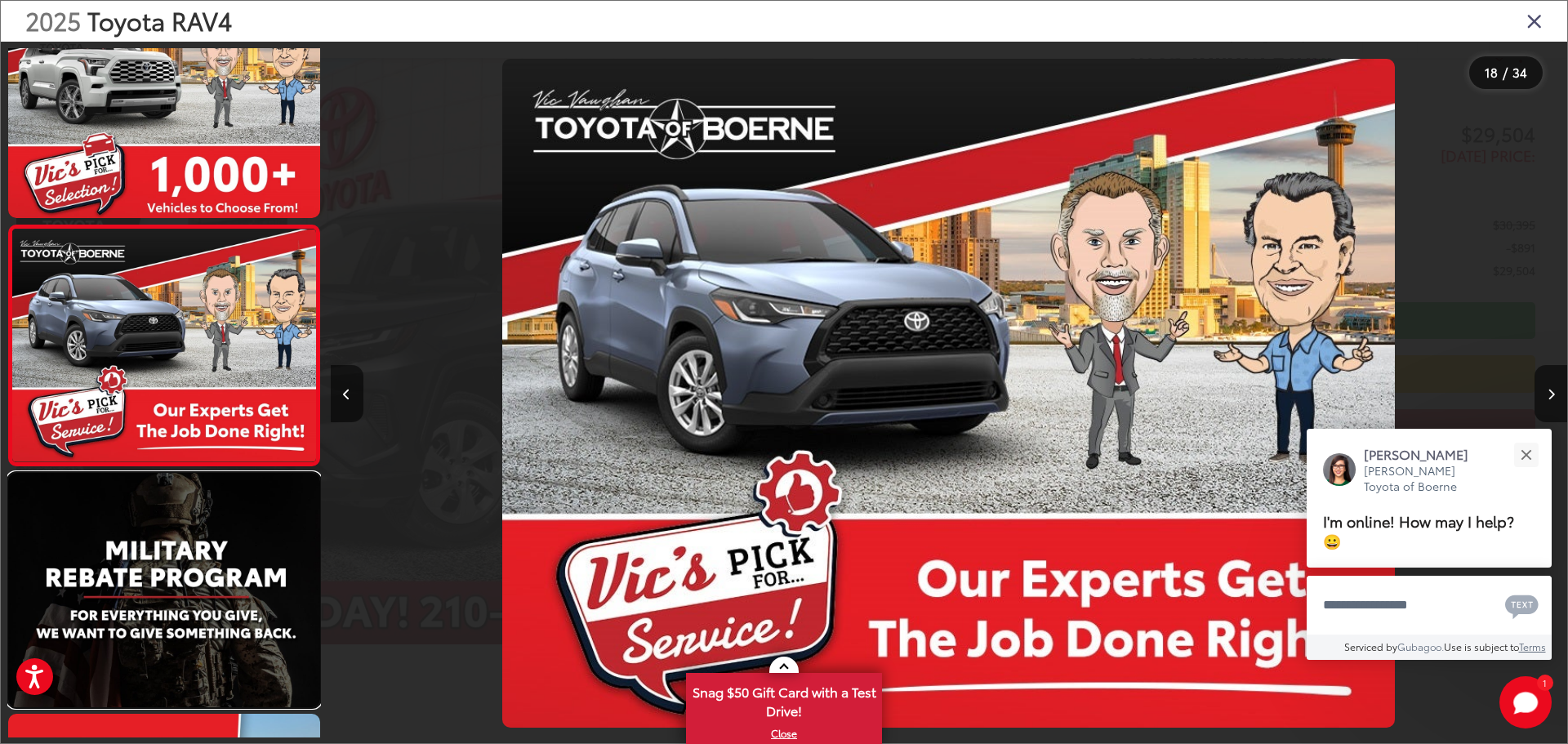
click at [170, 568] on link at bounding box center [164, 590] width 312 height 233
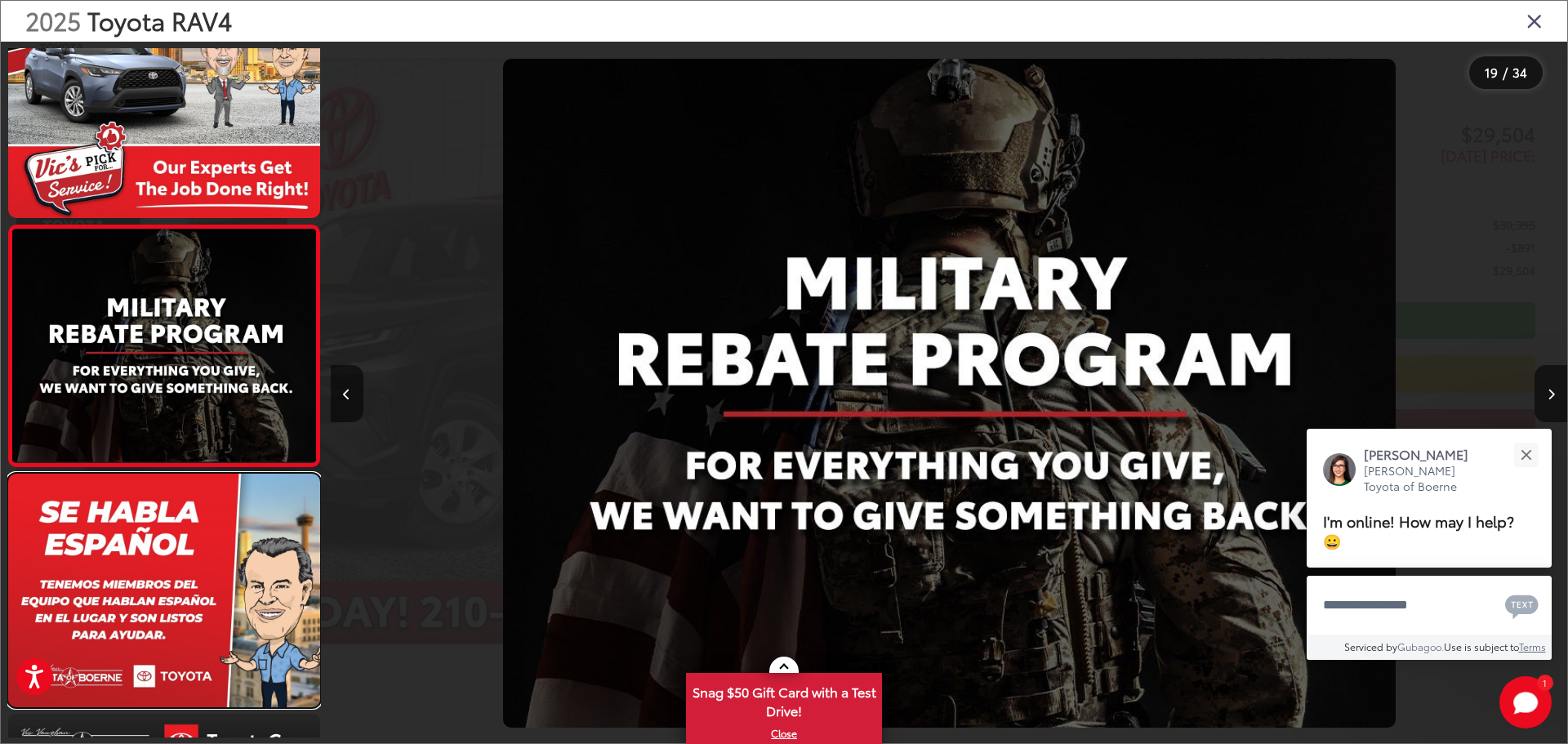
click at [170, 568] on link at bounding box center [164, 590] width 312 height 233
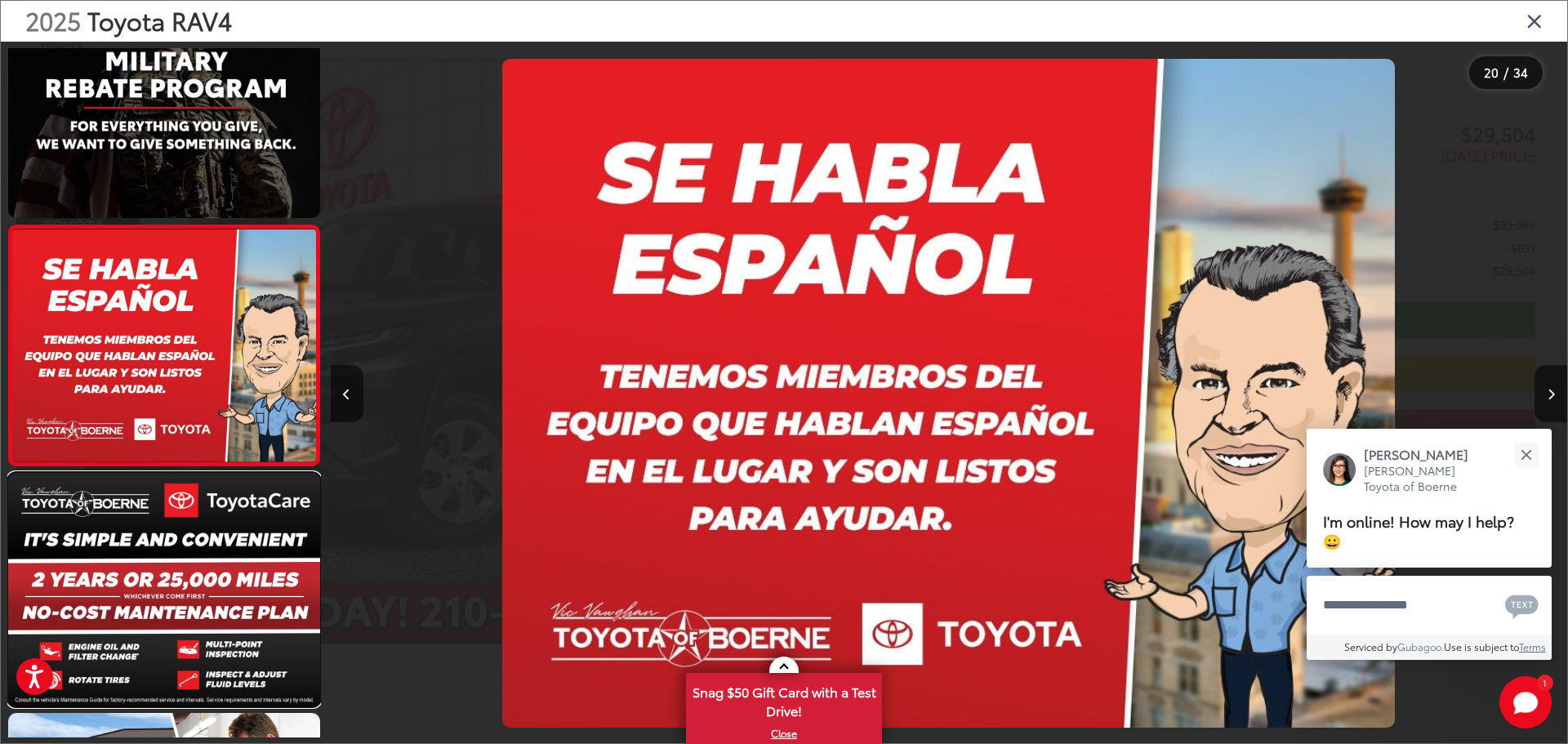
click at [170, 568] on link at bounding box center [164, 590] width 312 height 233
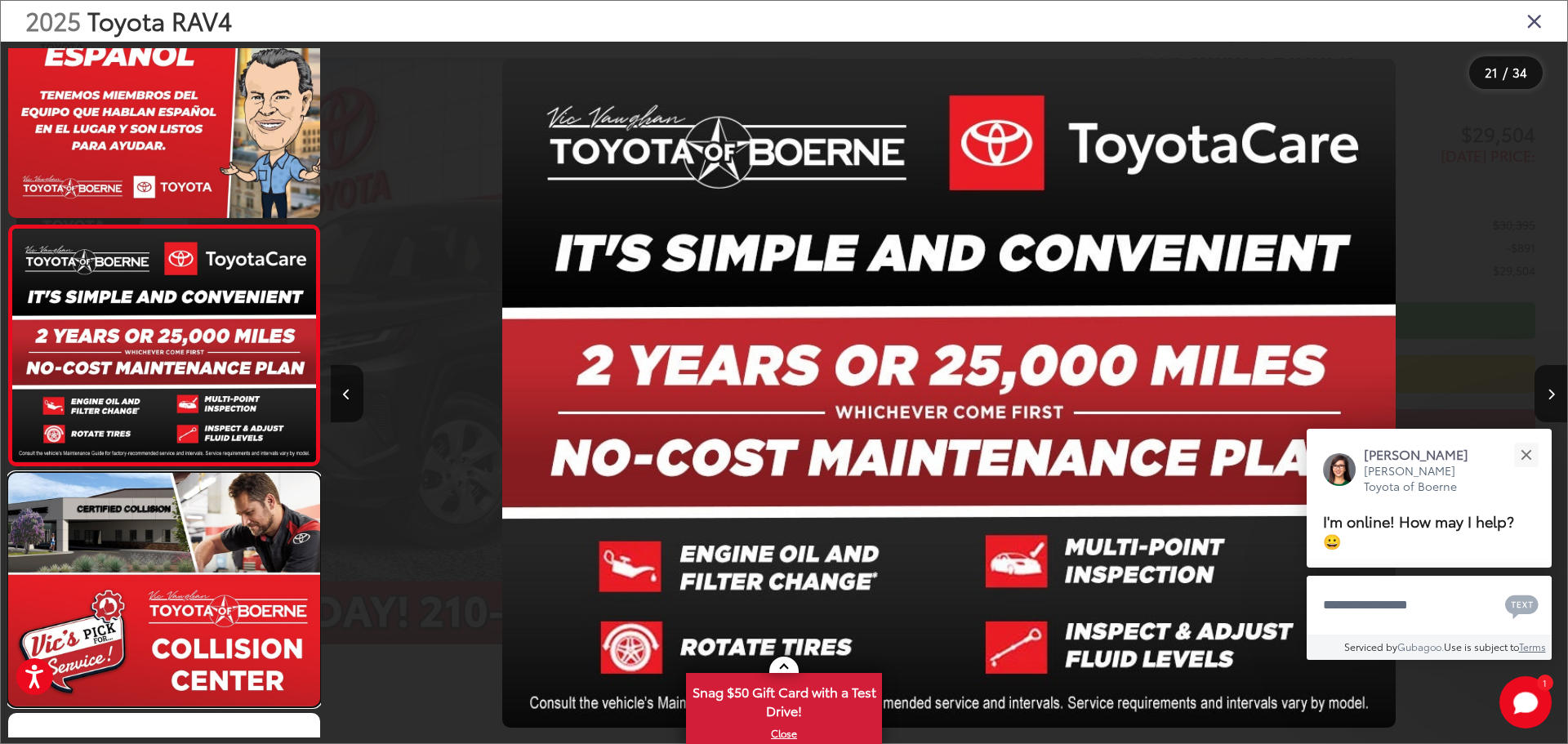
click at [170, 568] on link at bounding box center [164, 590] width 312 height 233
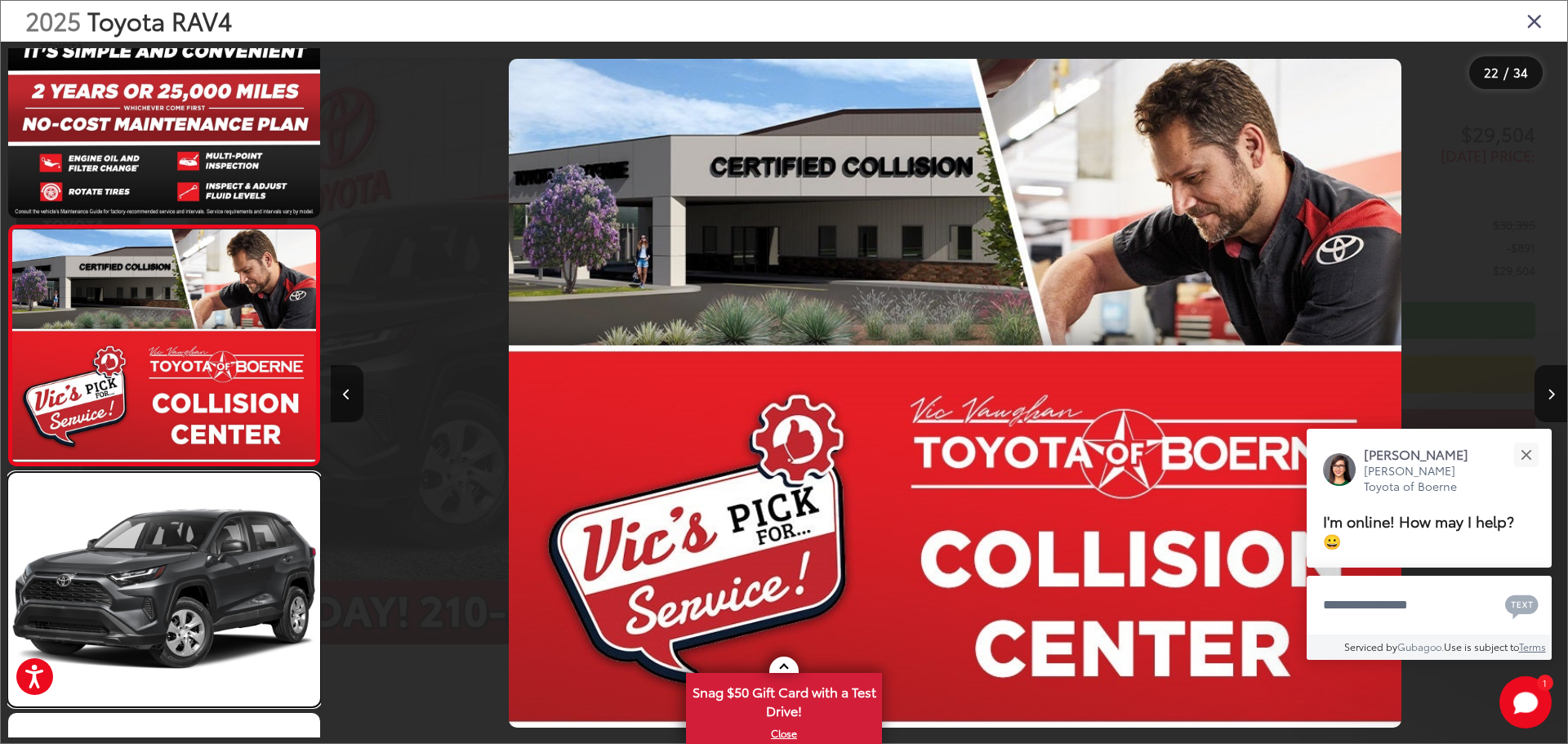
click at [170, 568] on link at bounding box center [164, 590] width 312 height 233
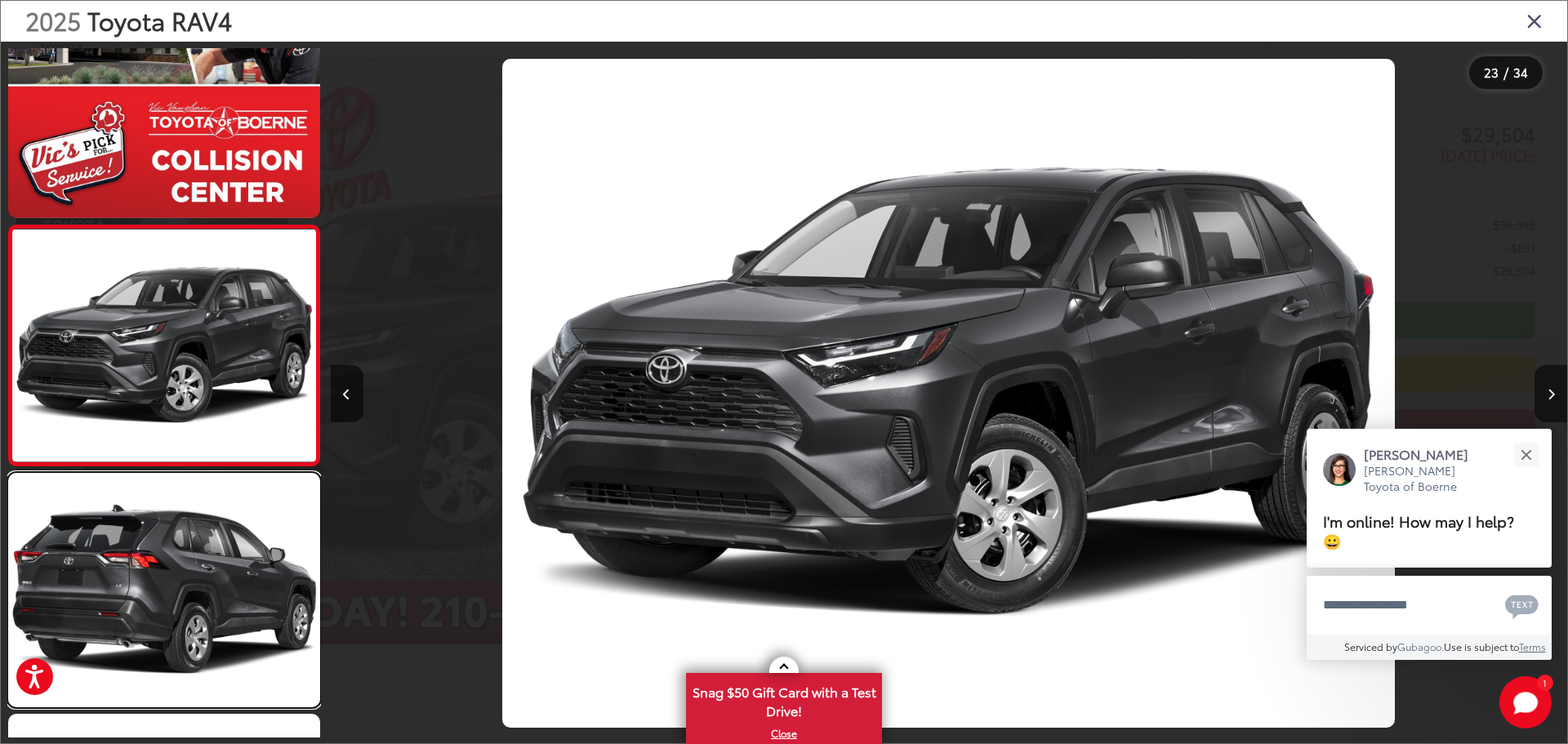
click at [170, 568] on link at bounding box center [164, 590] width 312 height 233
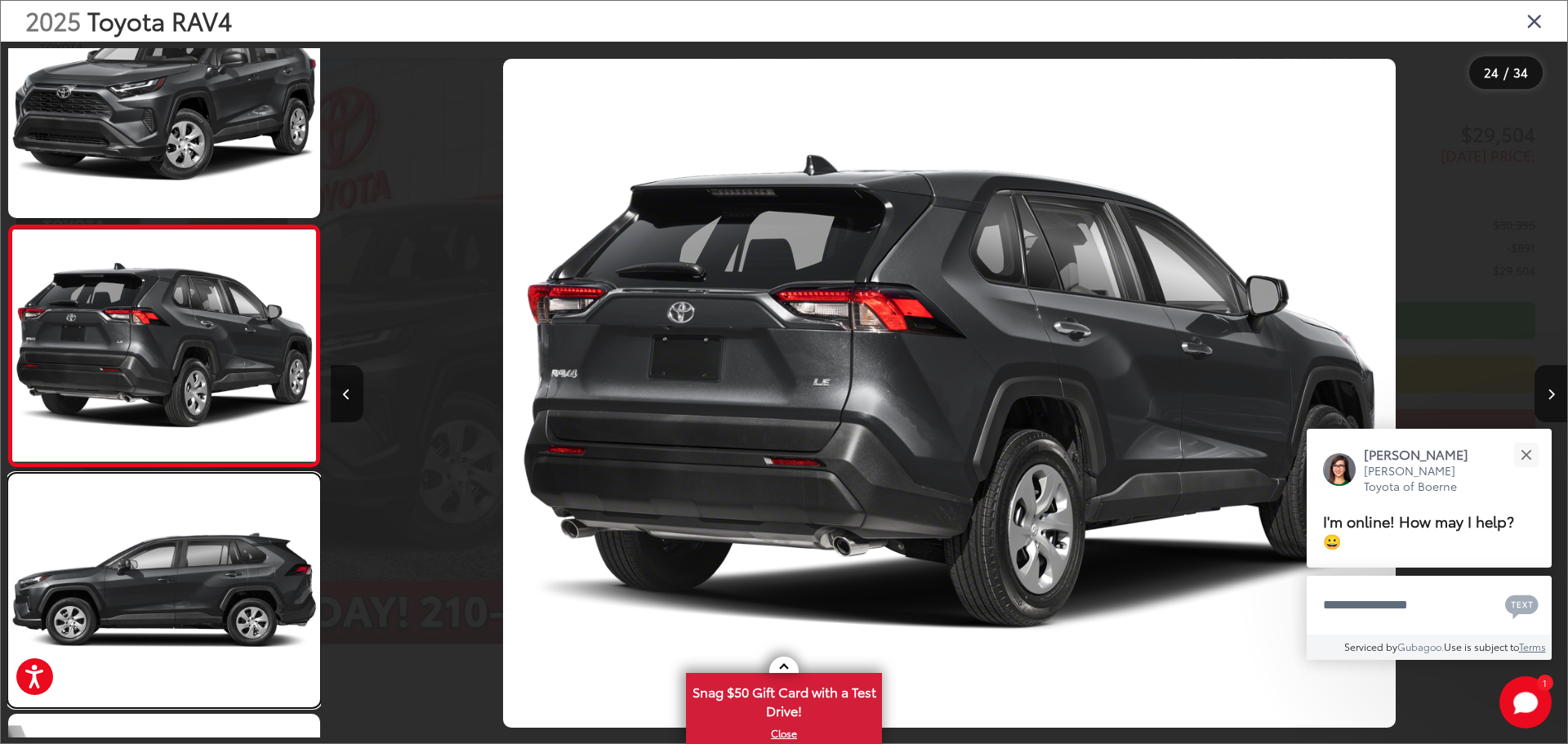
click at [170, 568] on link at bounding box center [164, 590] width 312 height 233
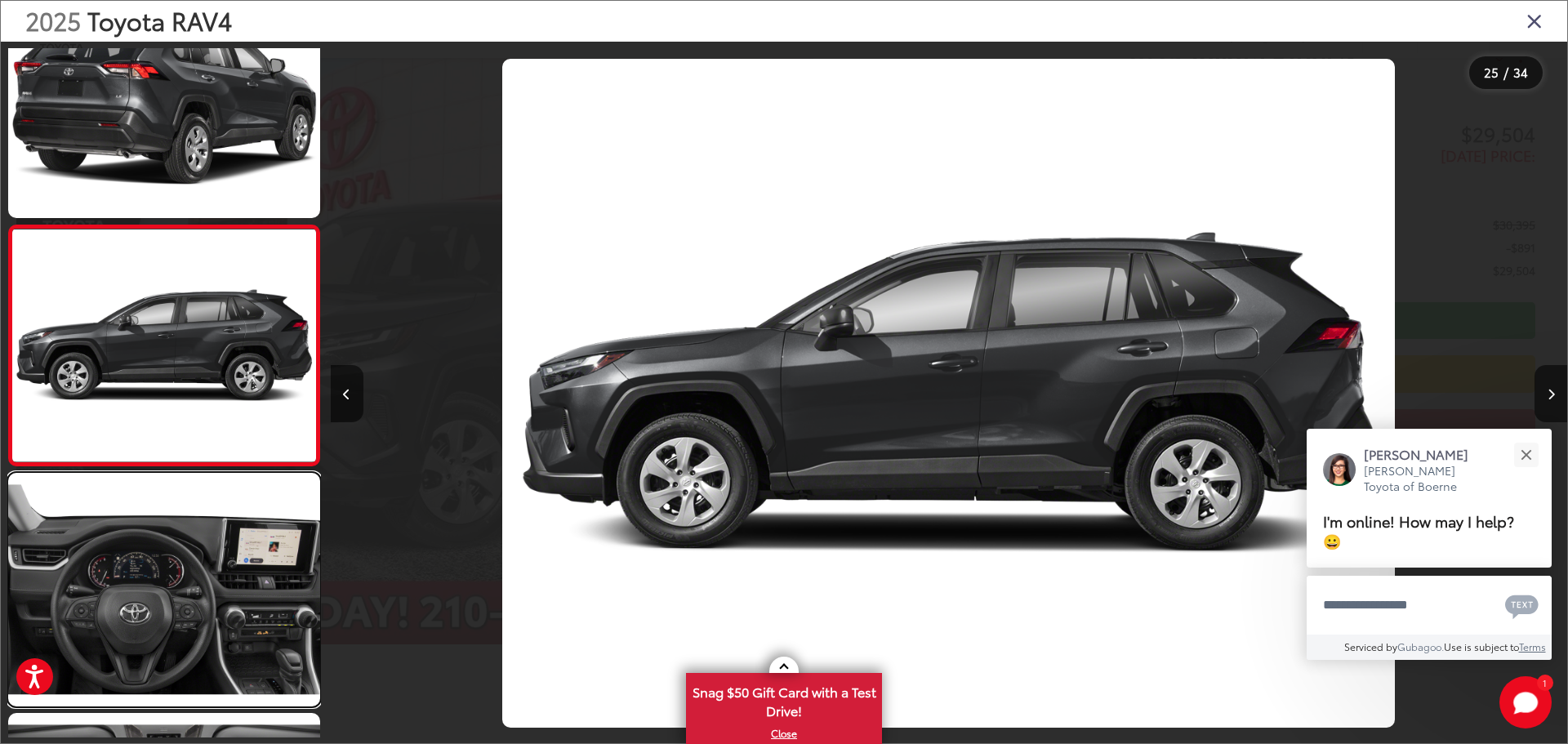
click at [170, 568] on link at bounding box center [164, 590] width 312 height 233
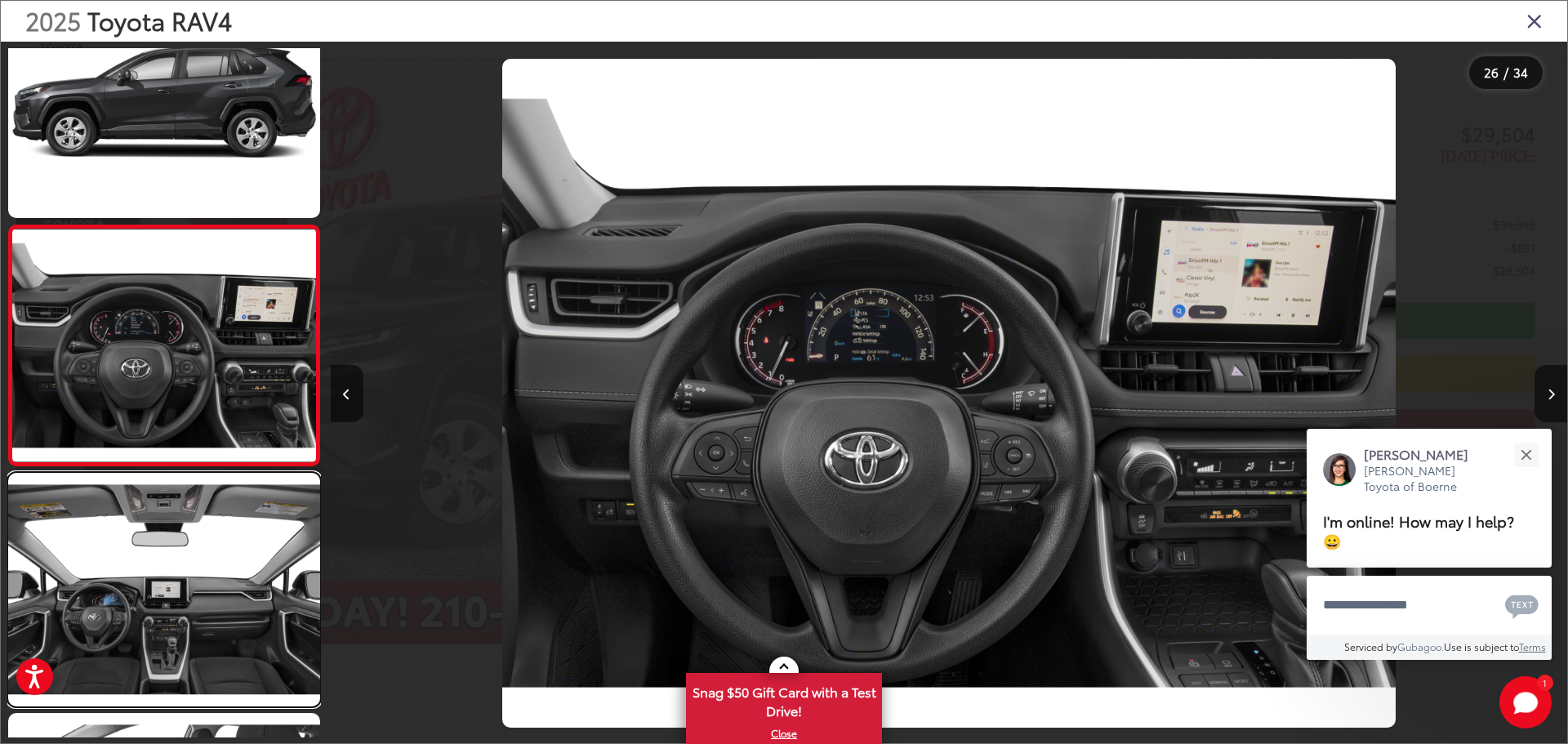
click at [170, 568] on link at bounding box center [164, 590] width 312 height 233
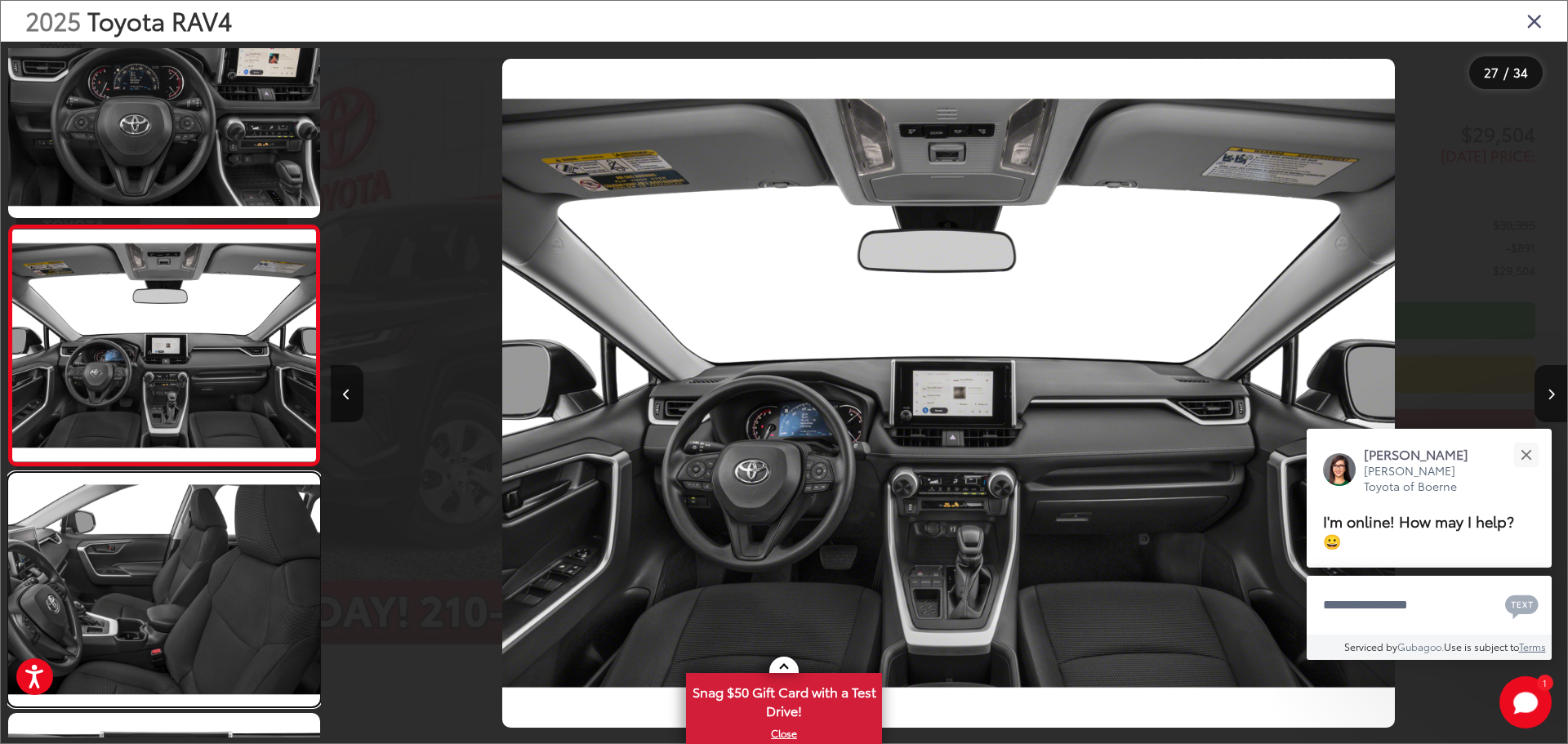
click at [170, 568] on link at bounding box center [164, 590] width 312 height 233
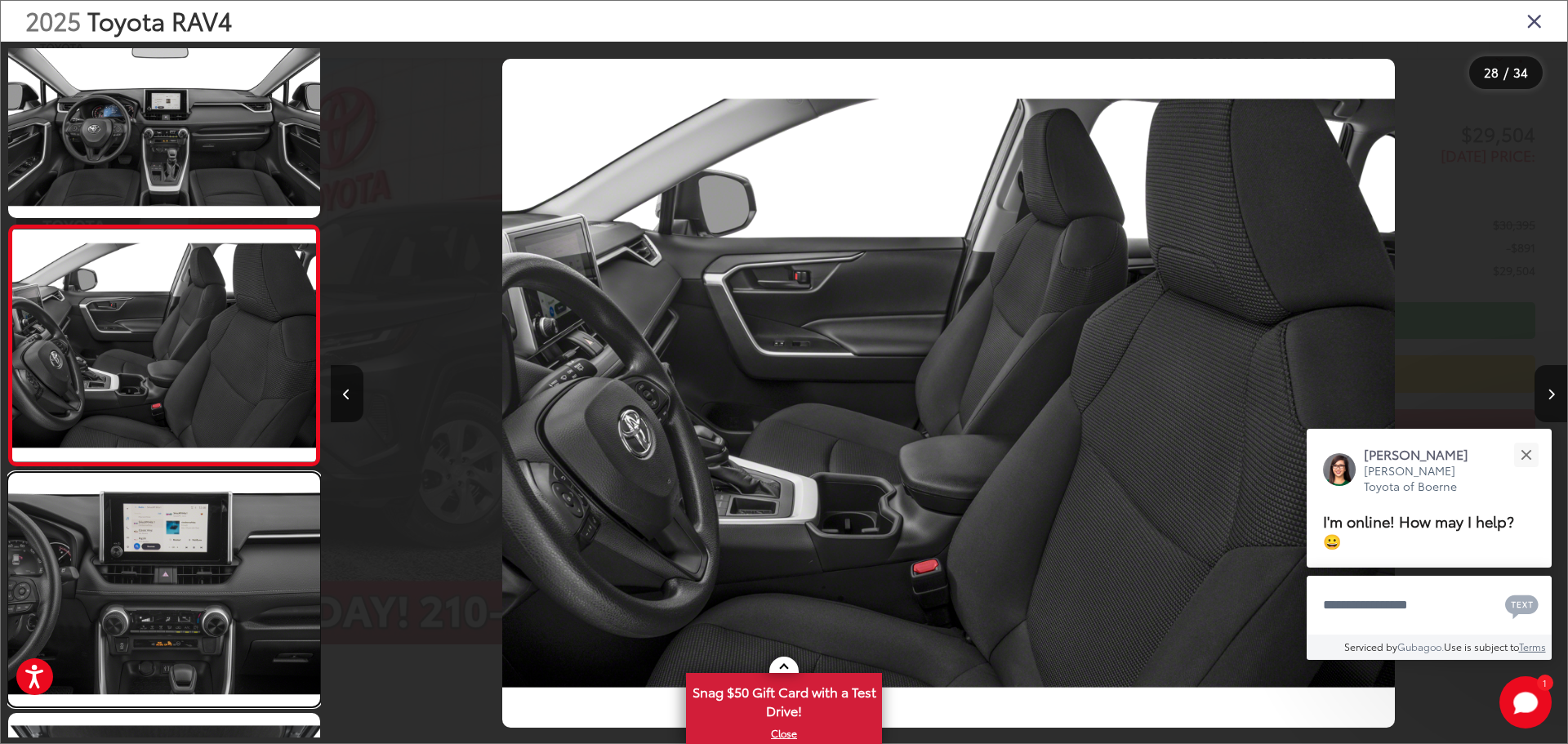
click at [170, 568] on link at bounding box center [164, 590] width 312 height 233
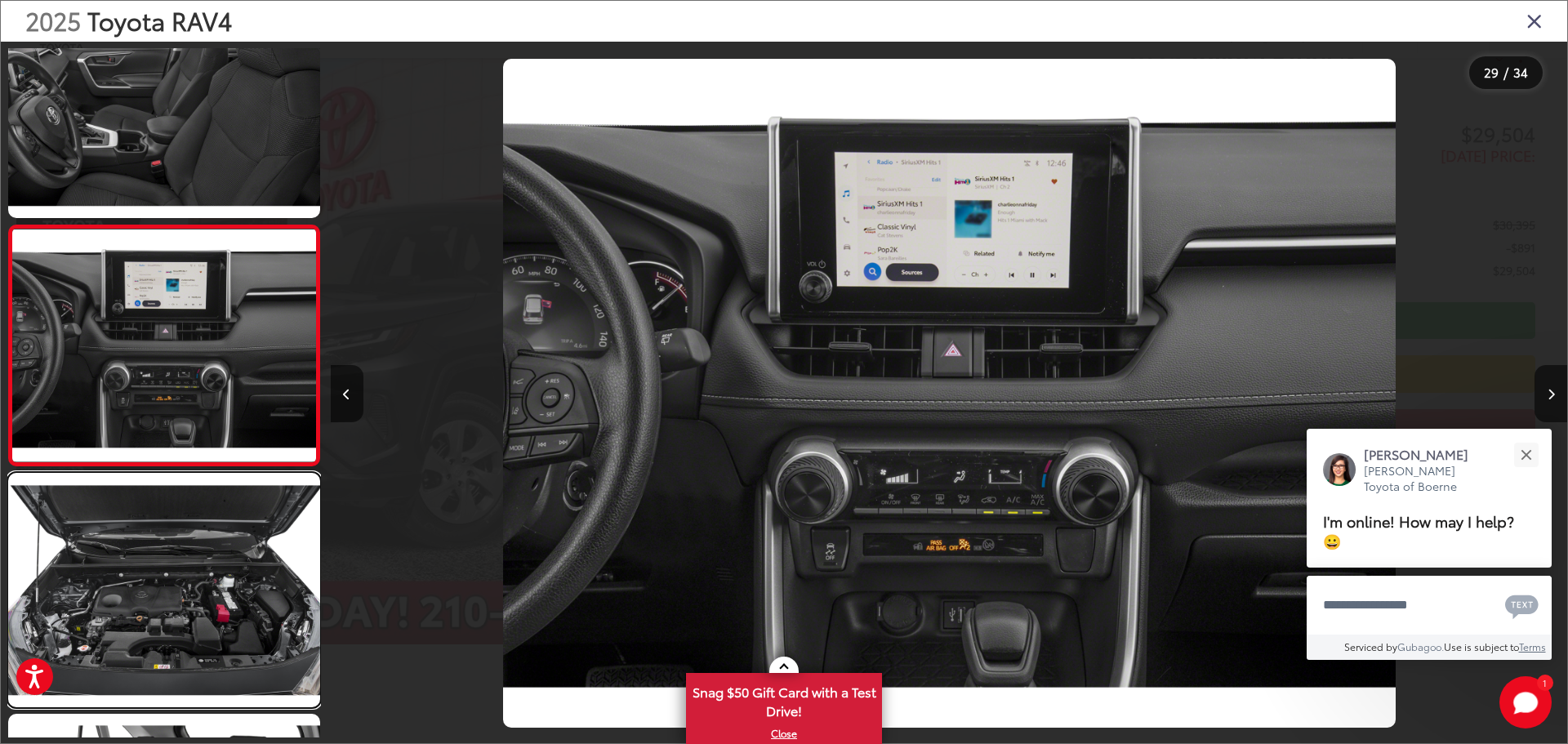
click at [170, 568] on link at bounding box center [164, 590] width 312 height 233
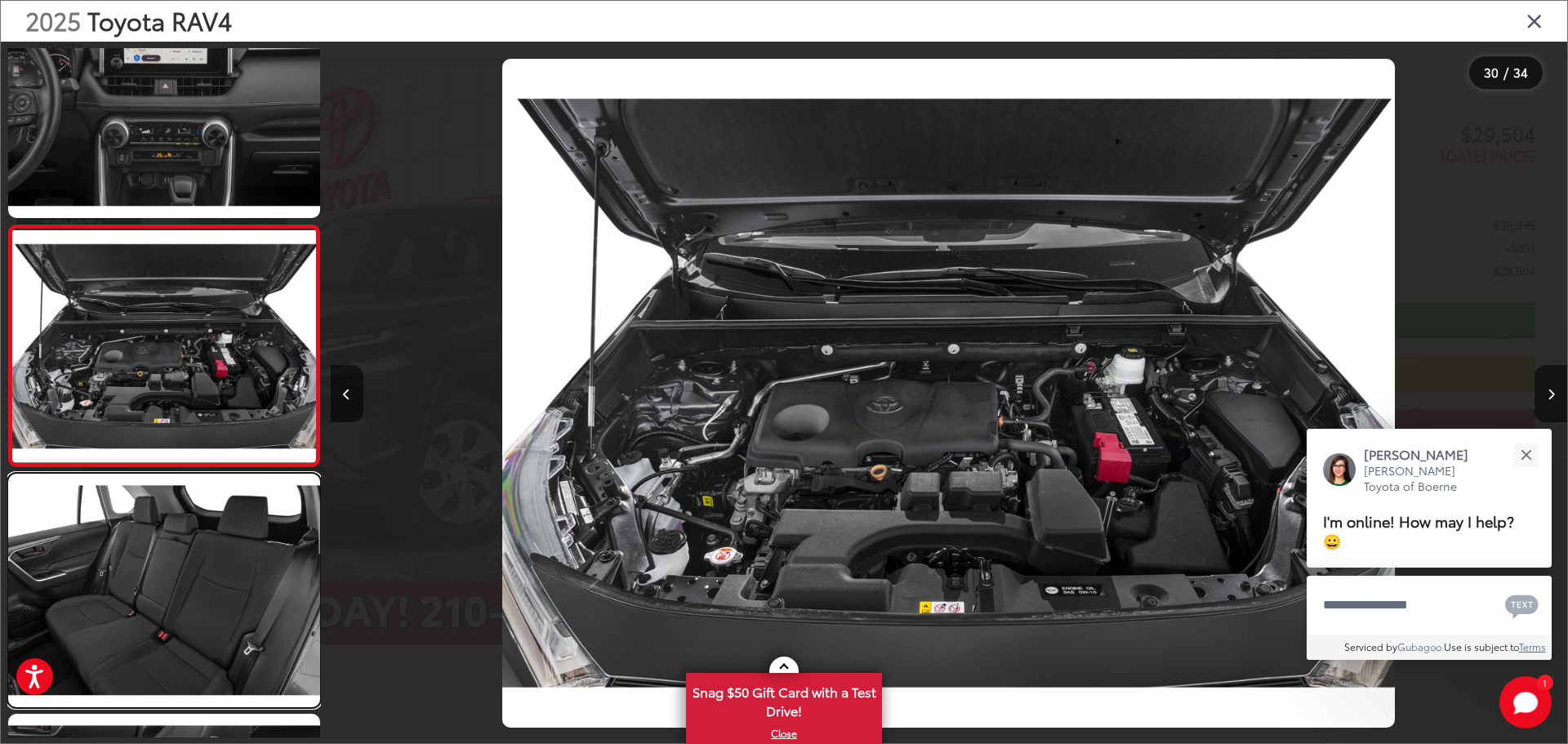
click at [170, 568] on link at bounding box center [164, 590] width 312 height 233
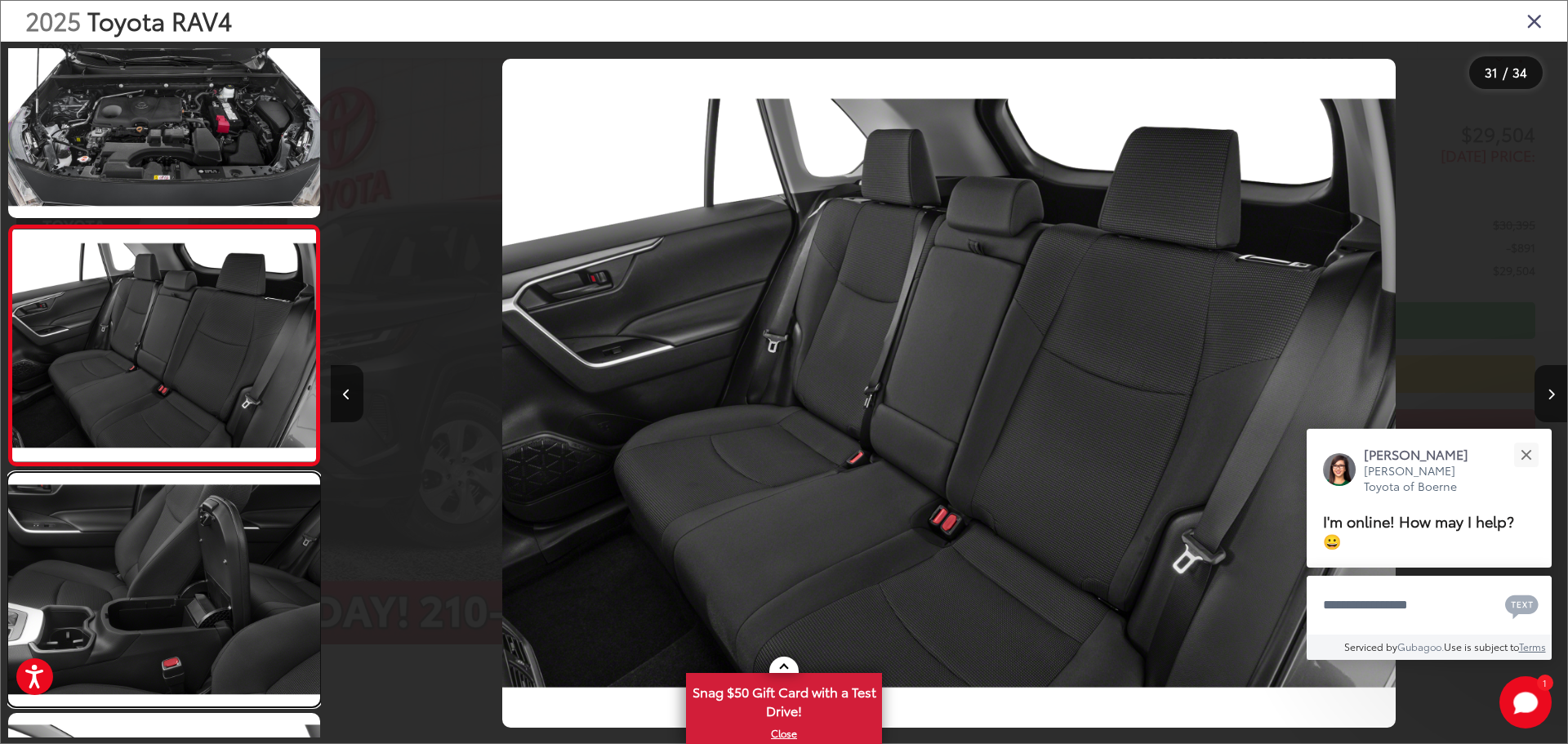
click at [170, 568] on link at bounding box center [164, 590] width 312 height 233
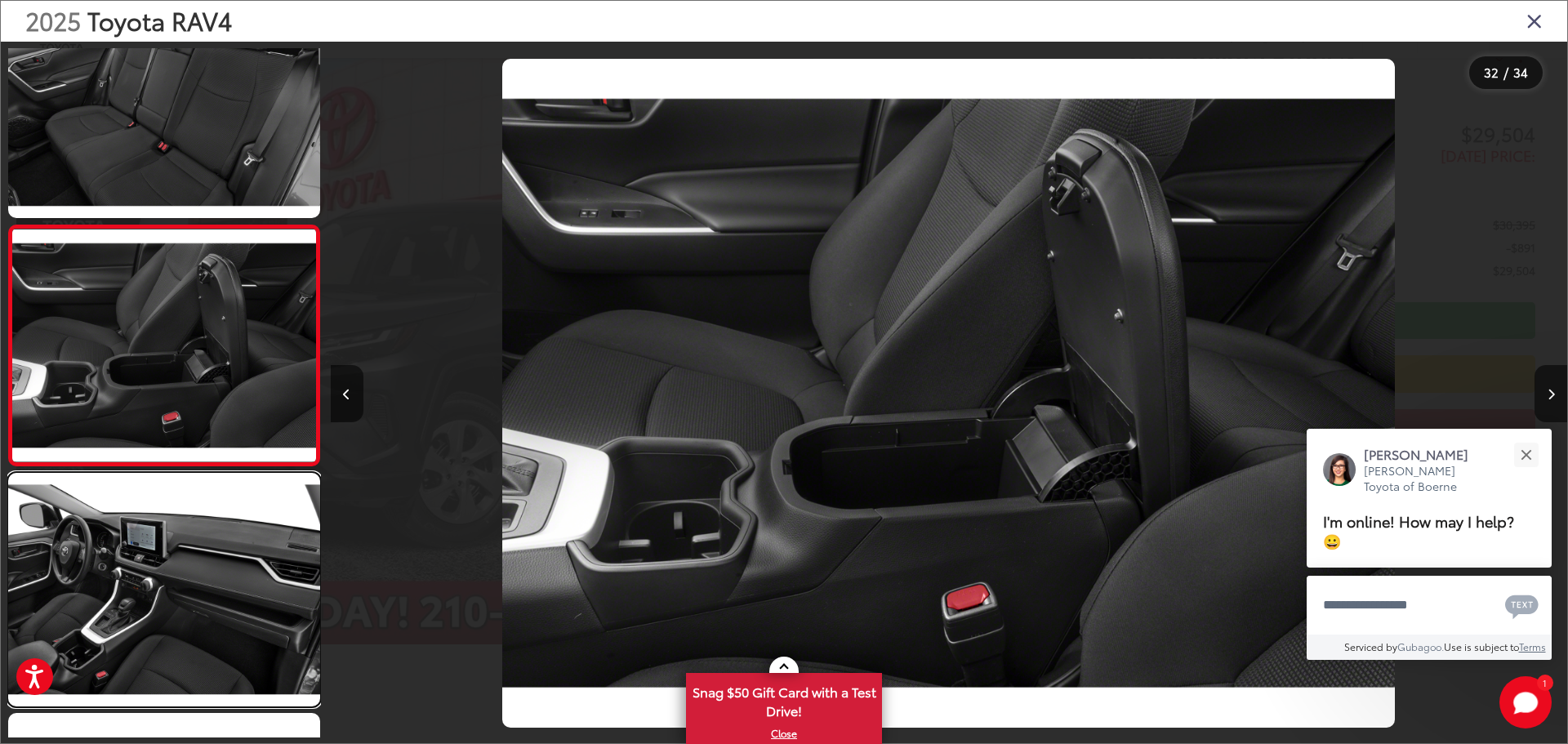
click at [170, 568] on link at bounding box center [164, 590] width 312 height 233
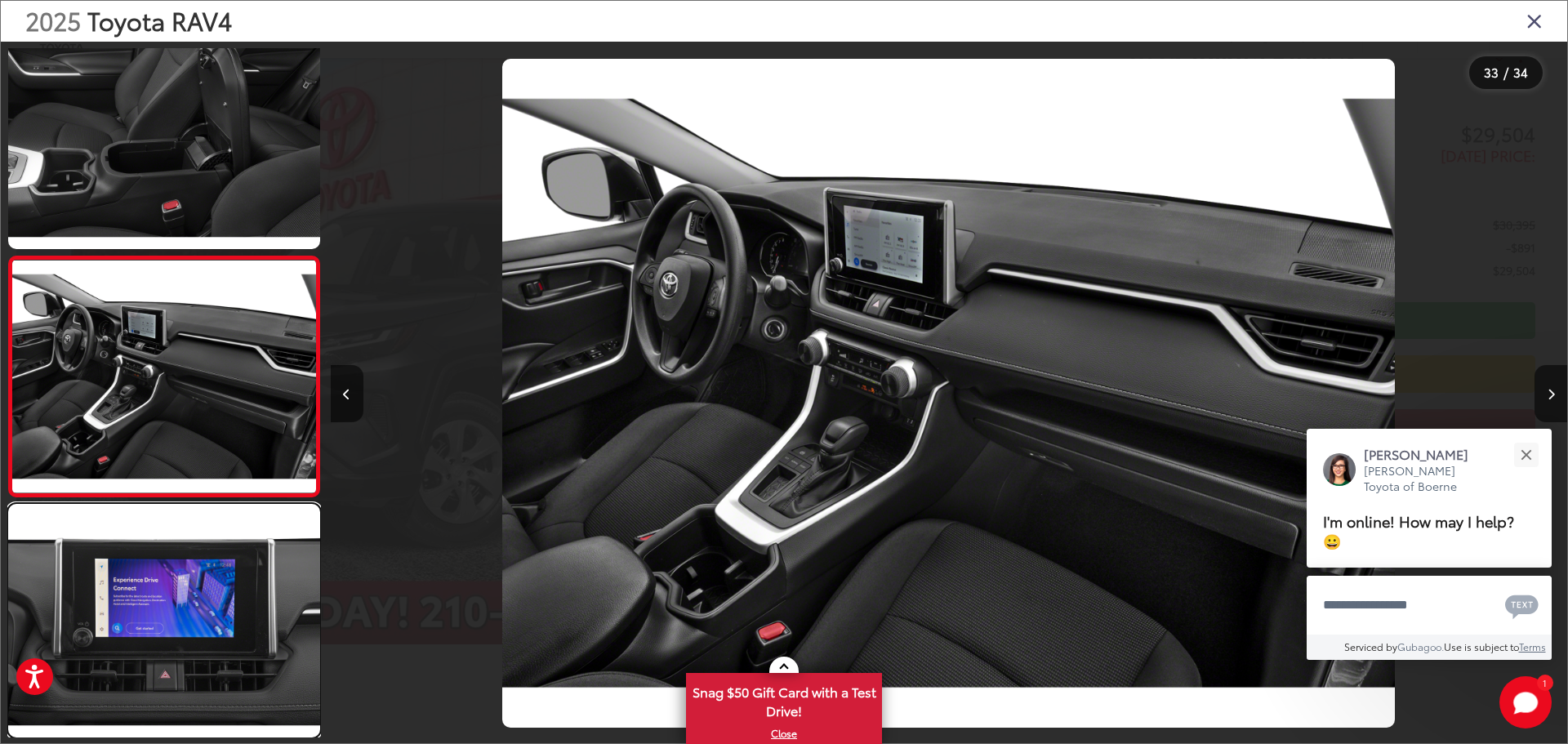
click at [170, 568] on link at bounding box center [164, 620] width 312 height 233
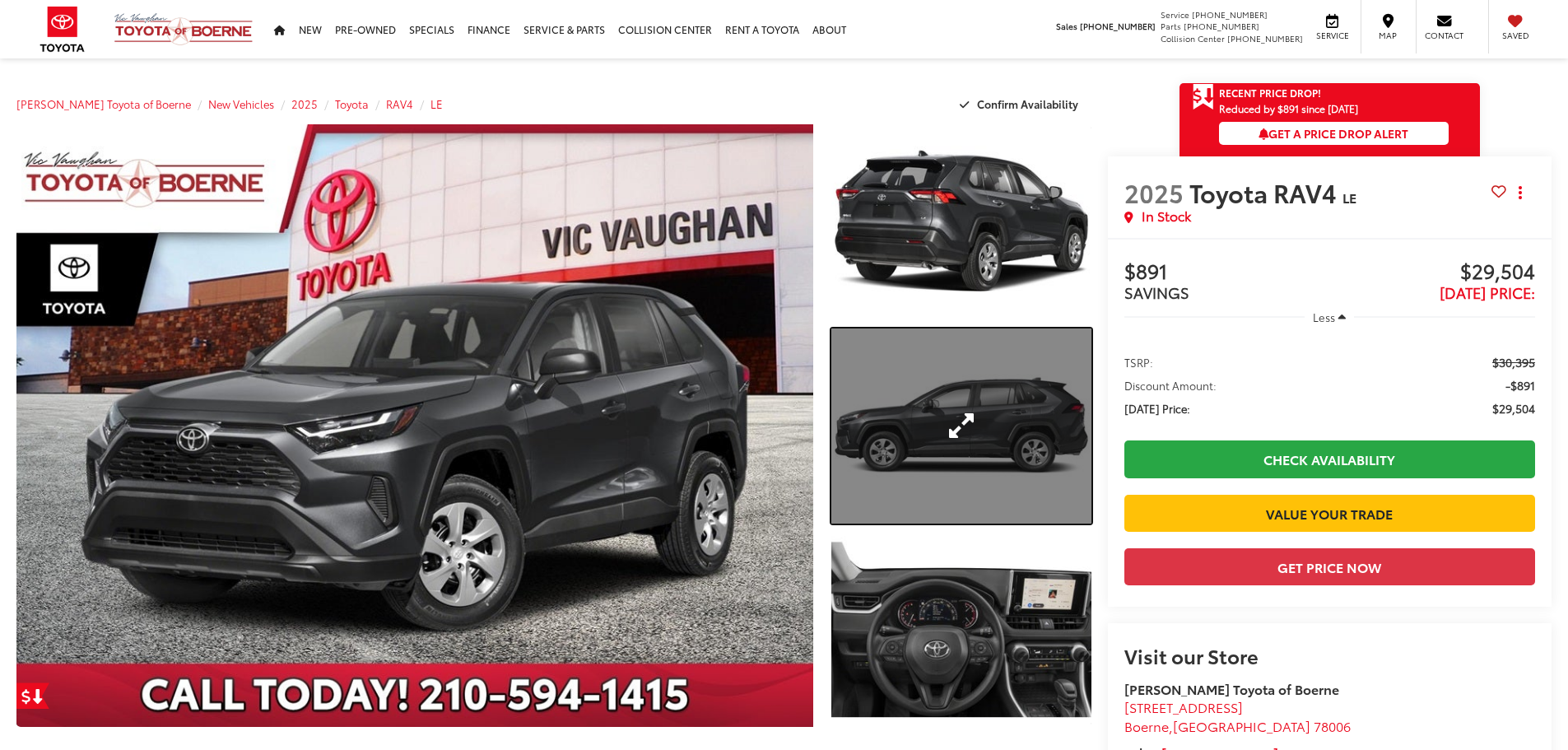
click at [972, 441] on link "Expand Photo 2" at bounding box center [961, 426] width 260 height 195
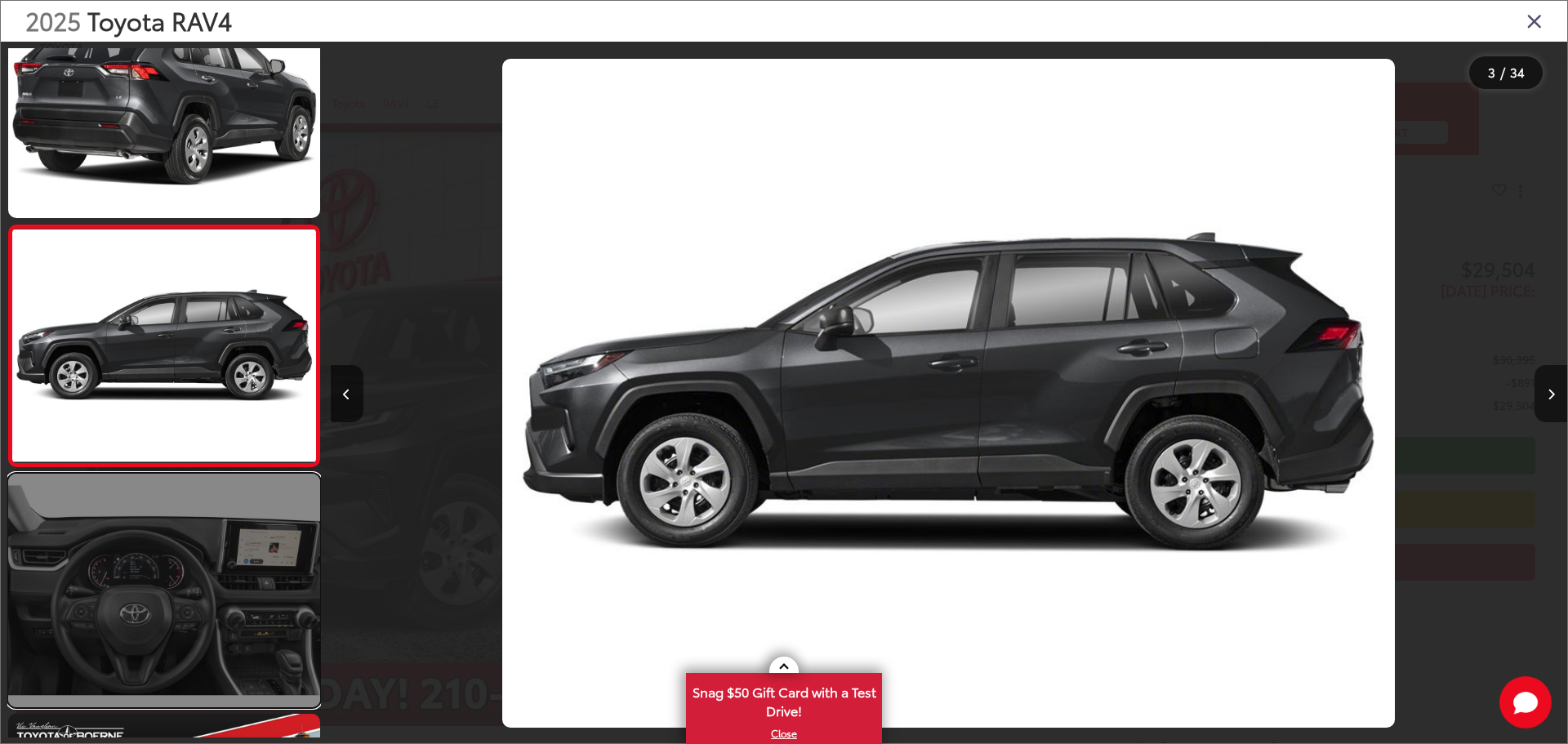
click at [154, 549] on link at bounding box center [164, 590] width 312 height 233
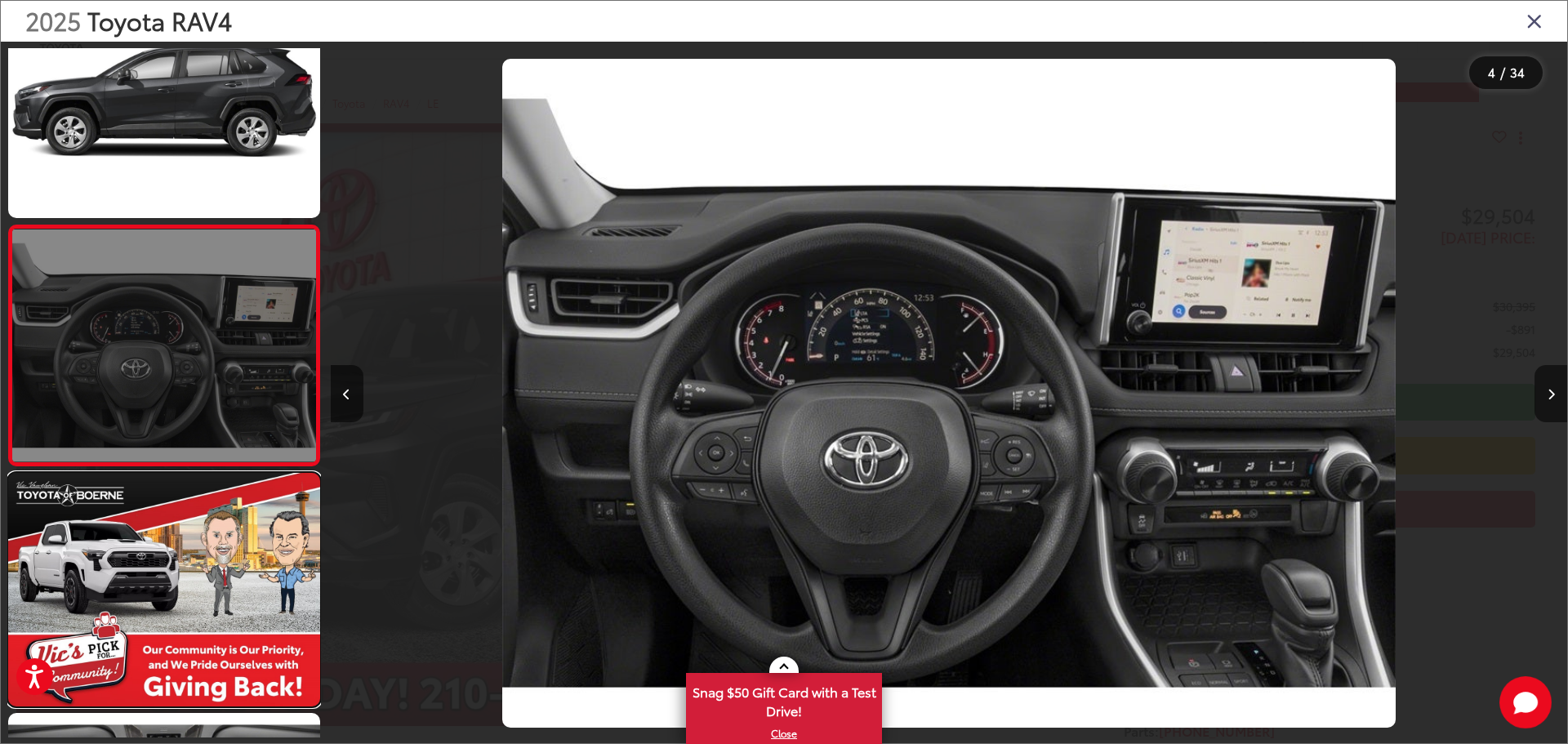
click at [154, 549] on link at bounding box center [164, 590] width 312 height 233
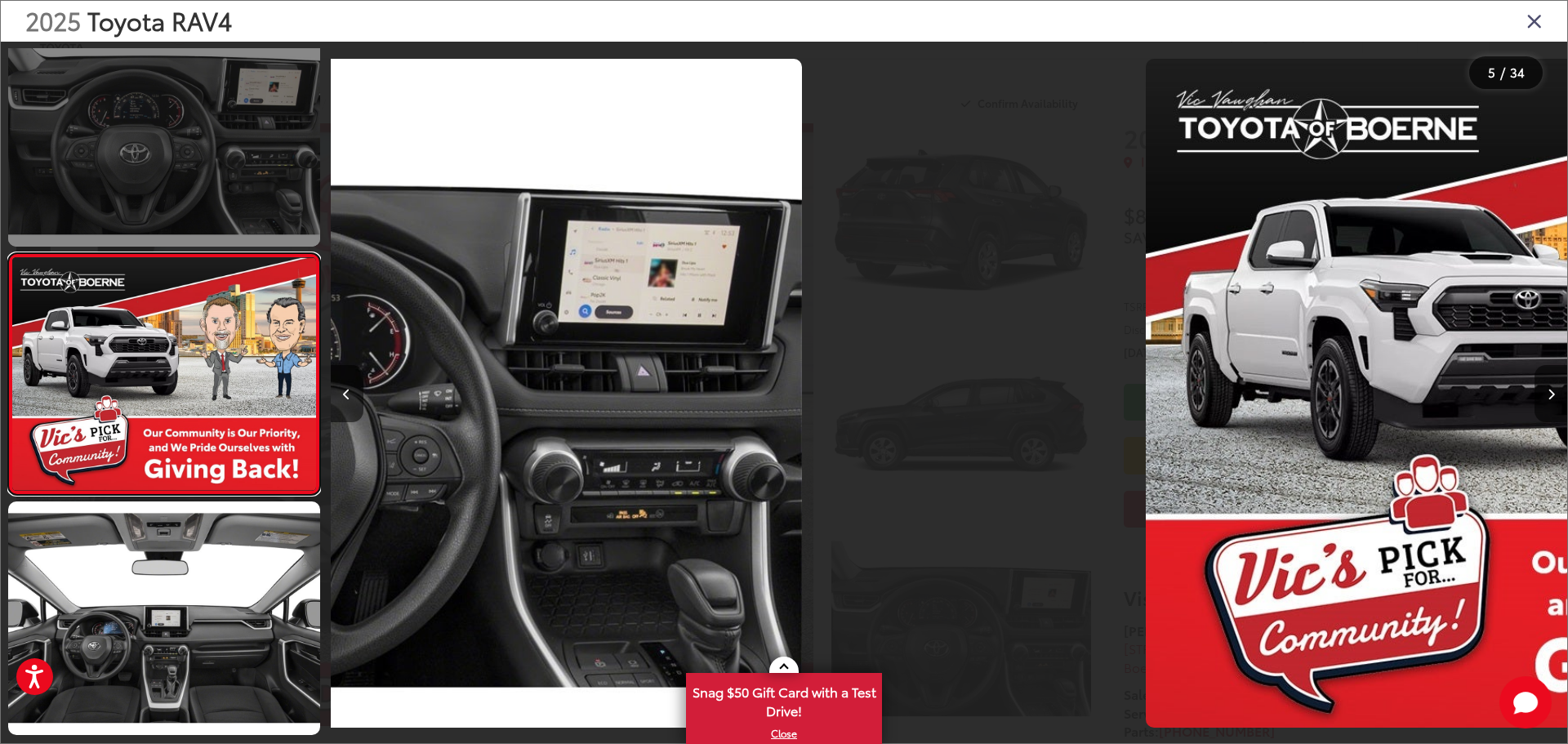
scroll to position [786, 0]
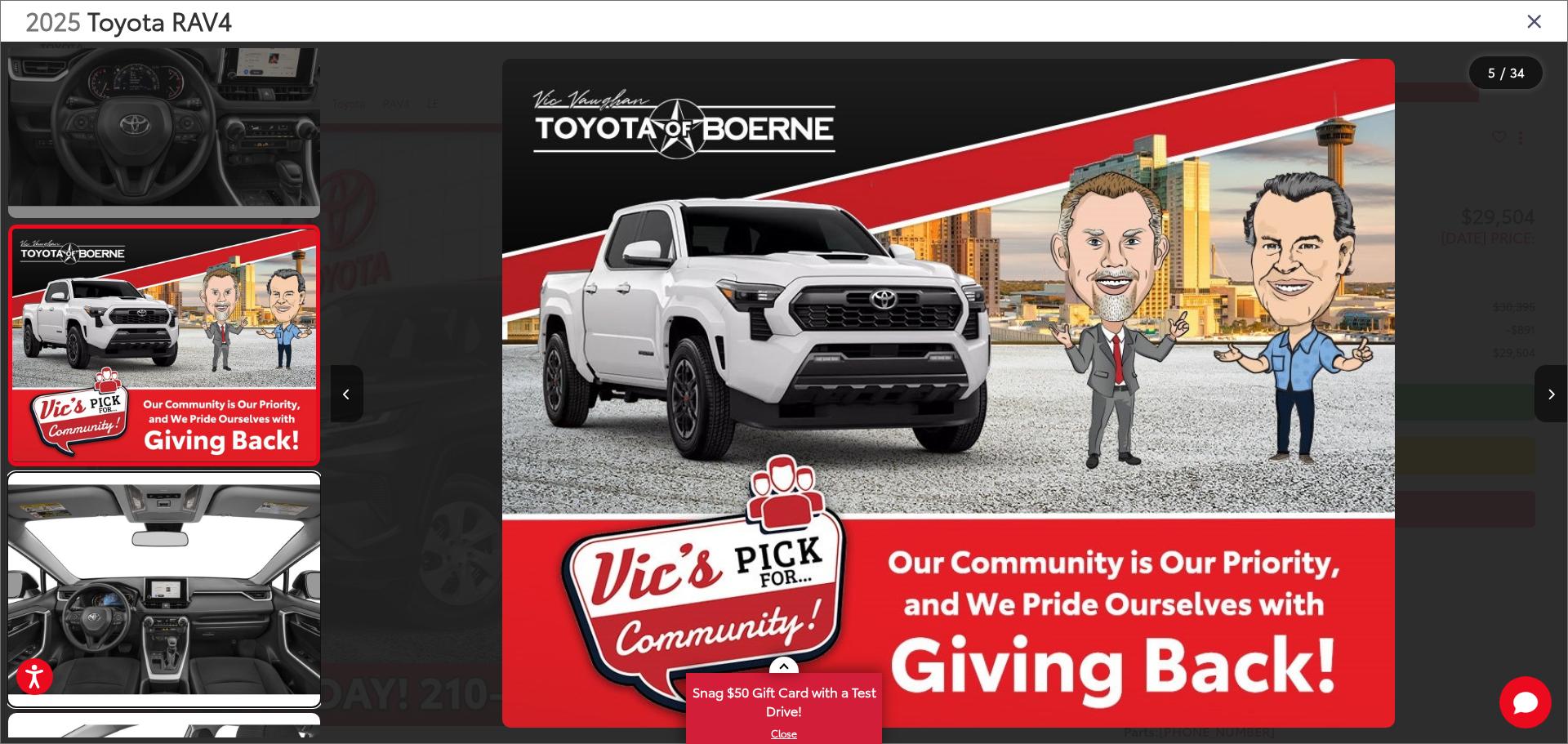
click at [154, 549] on link at bounding box center [164, 590] width 312 height 233
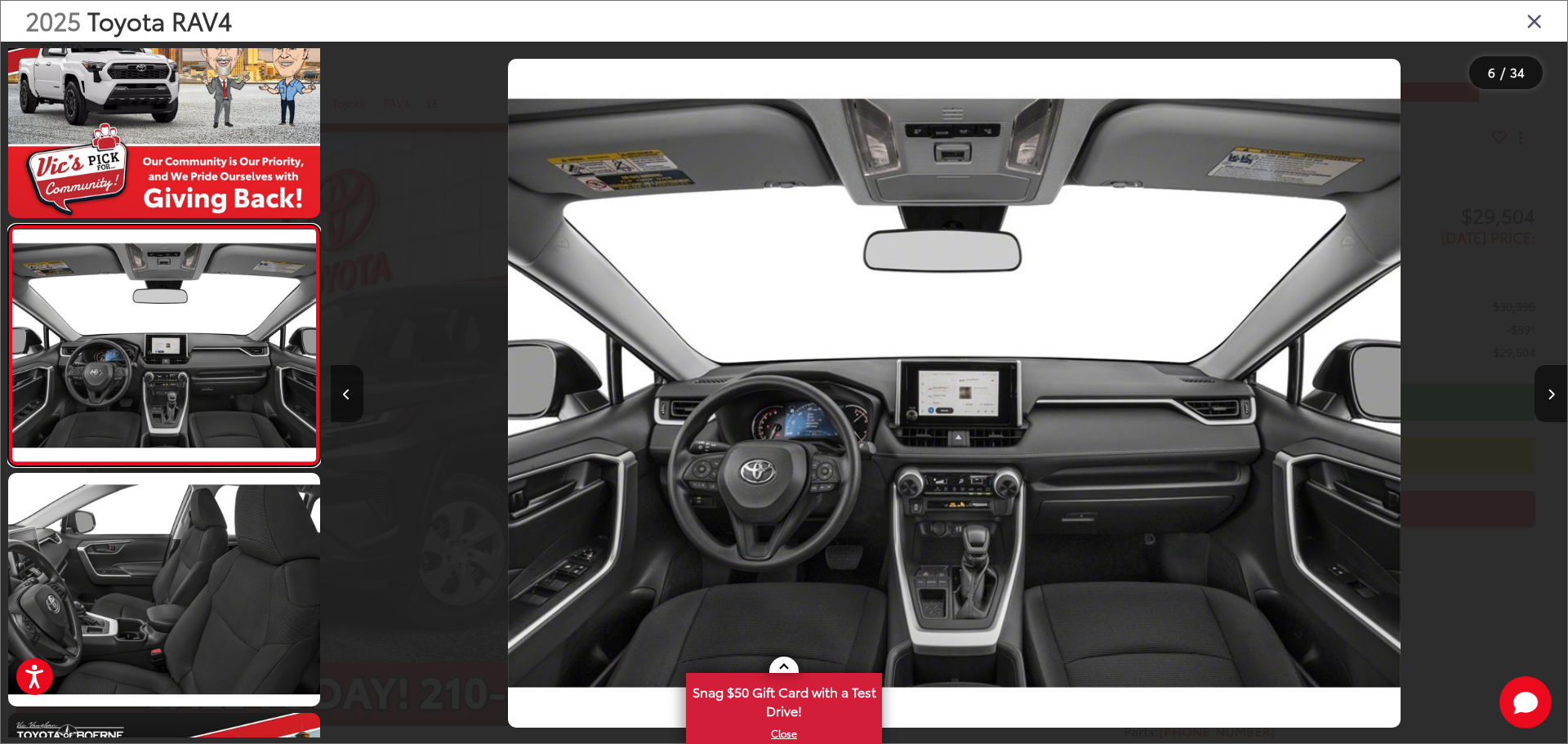
scroll to position [0, 6183]
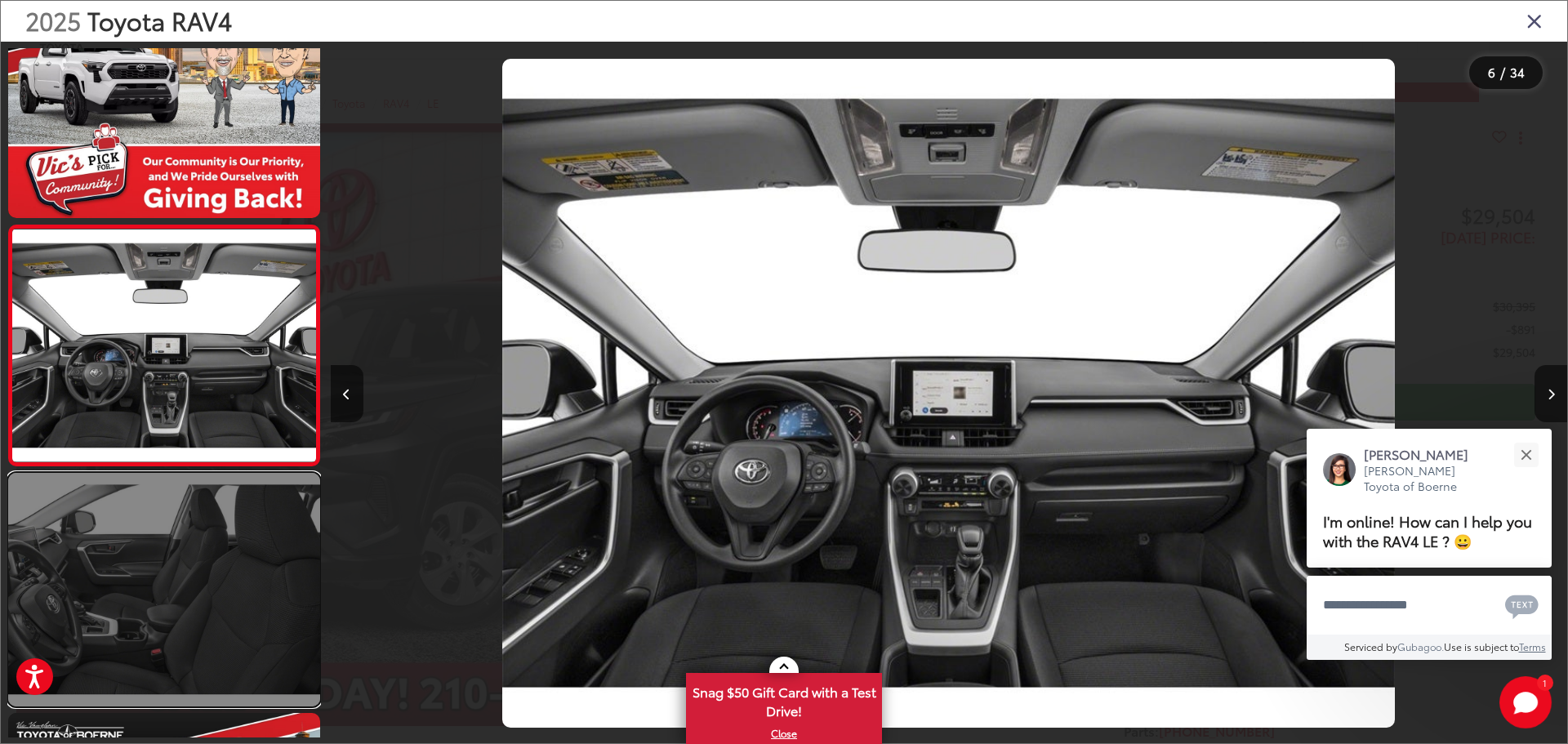
click at [213, 574] on link at bounding box center [164, 590] width 312 height 233
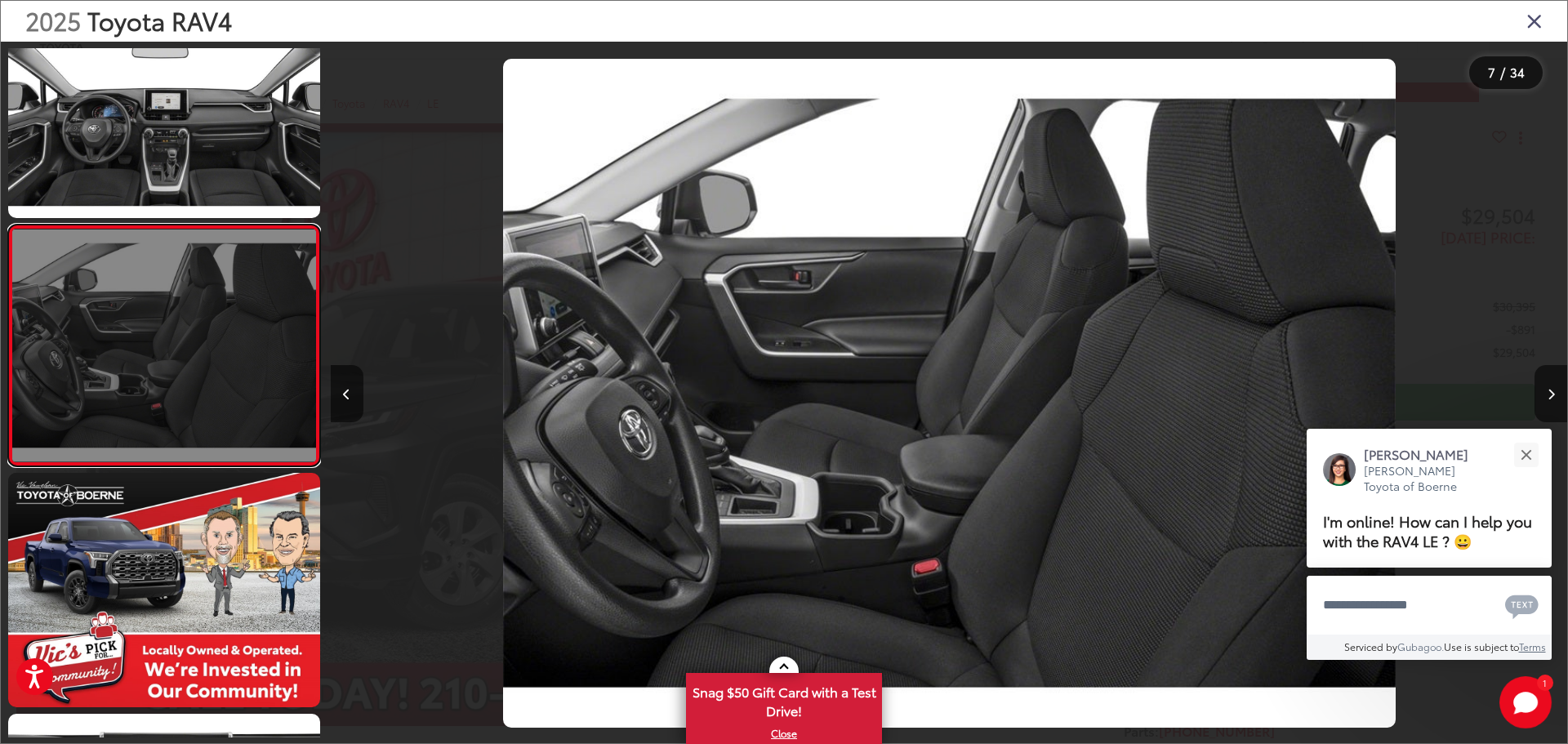
scroll to position [1430, 0]
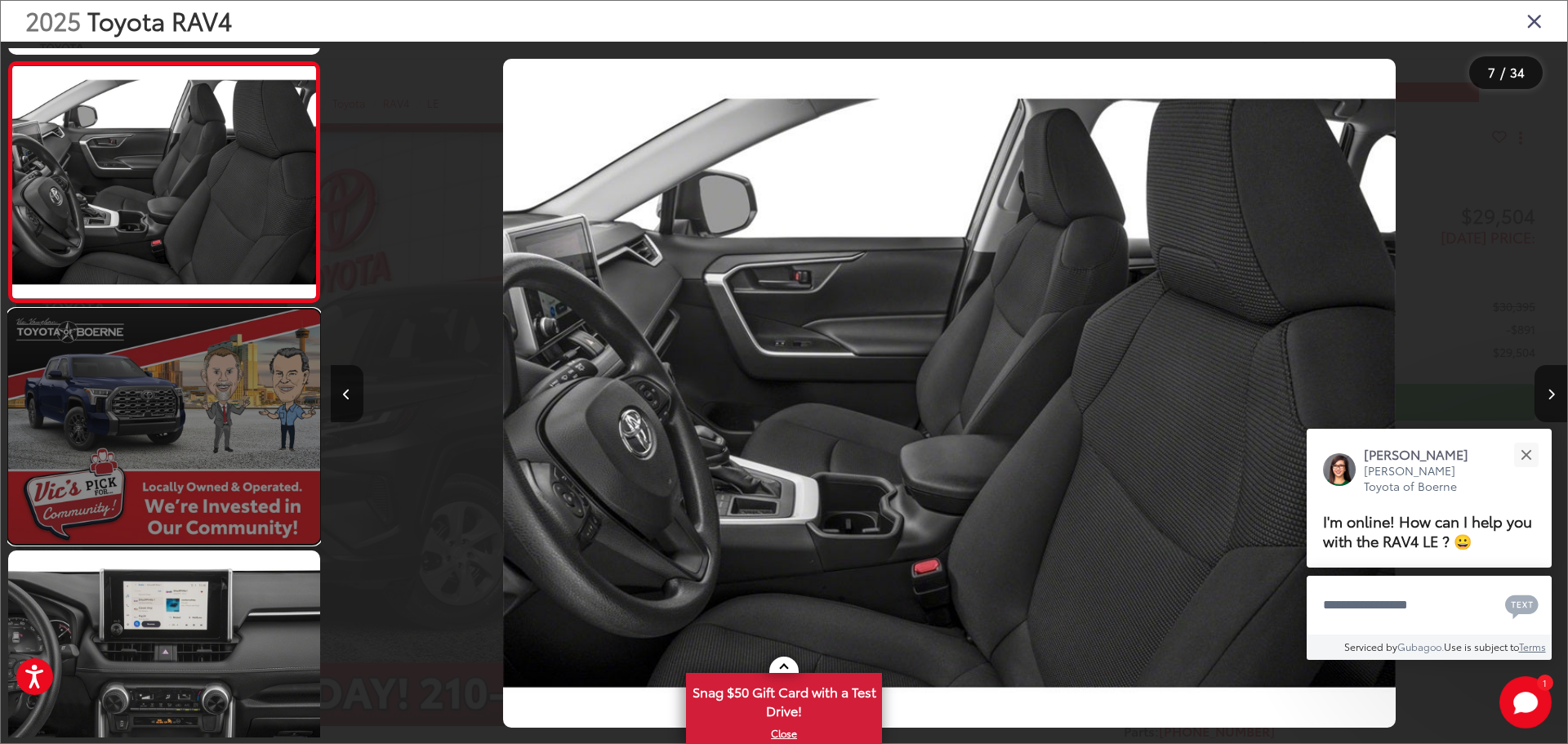
click at [152, 483] on link at bounding box center [164, 426] width 312 height 233
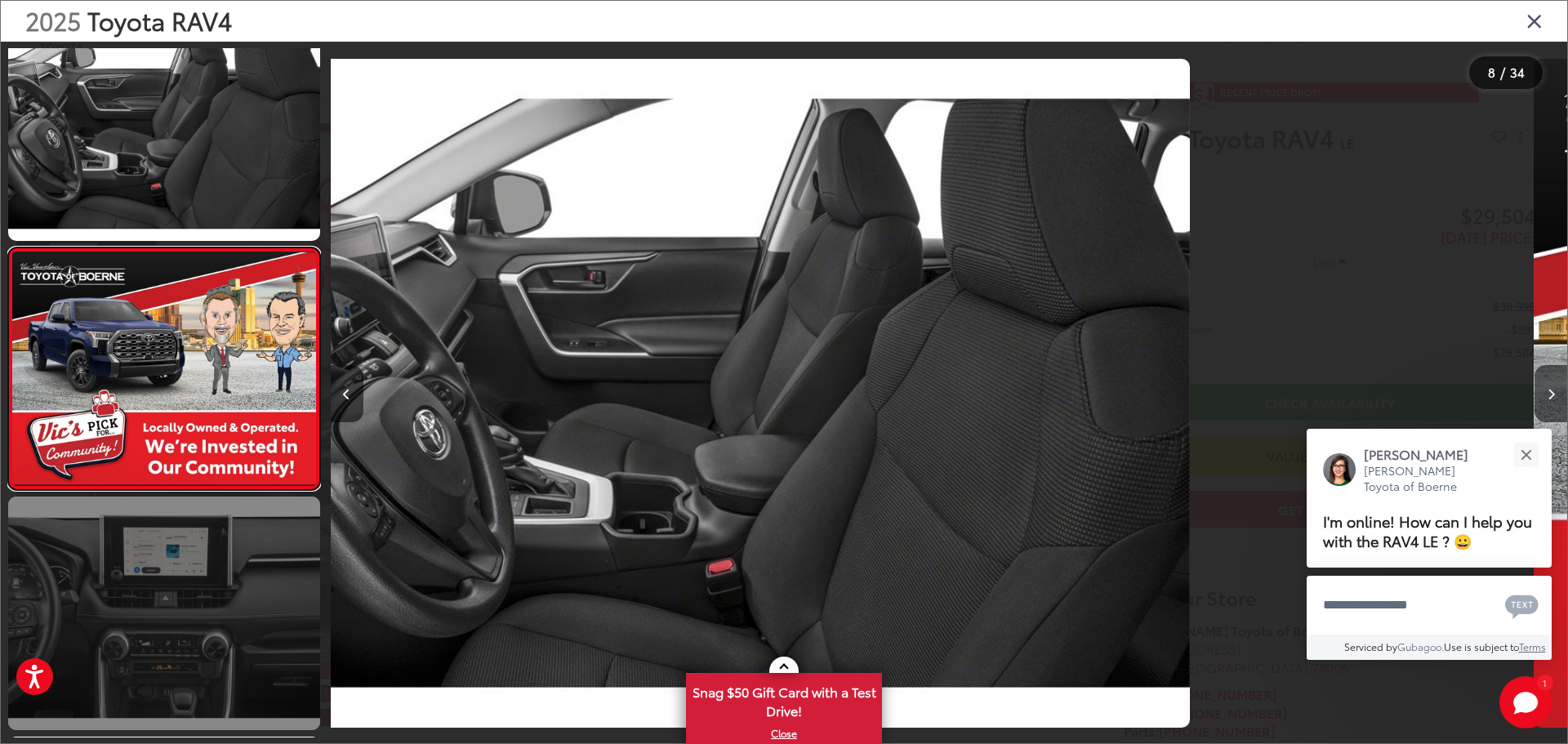
scroll to position [1507, 0]
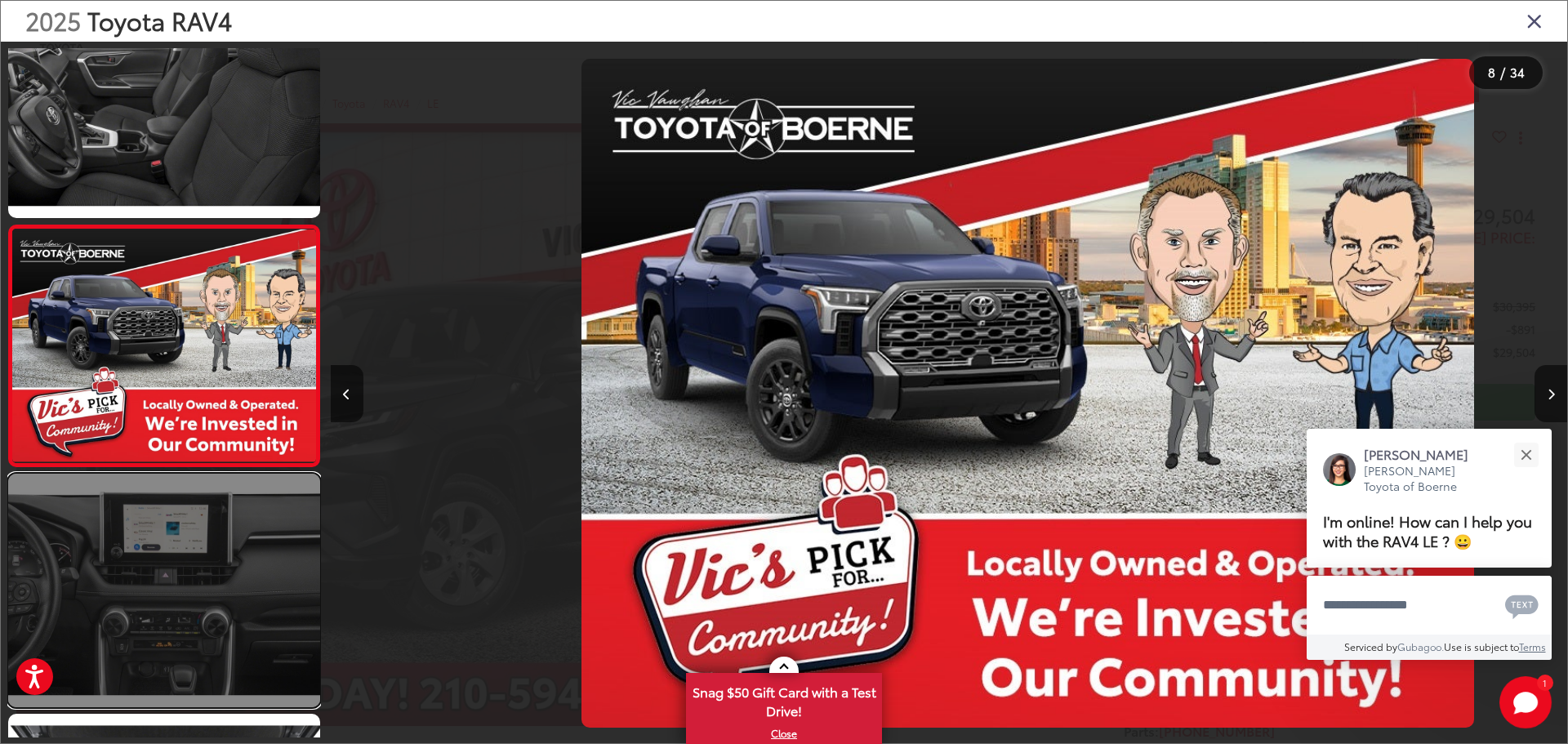
click at [151, 626] on link at bounding box center [164, 590] width 312 height 233
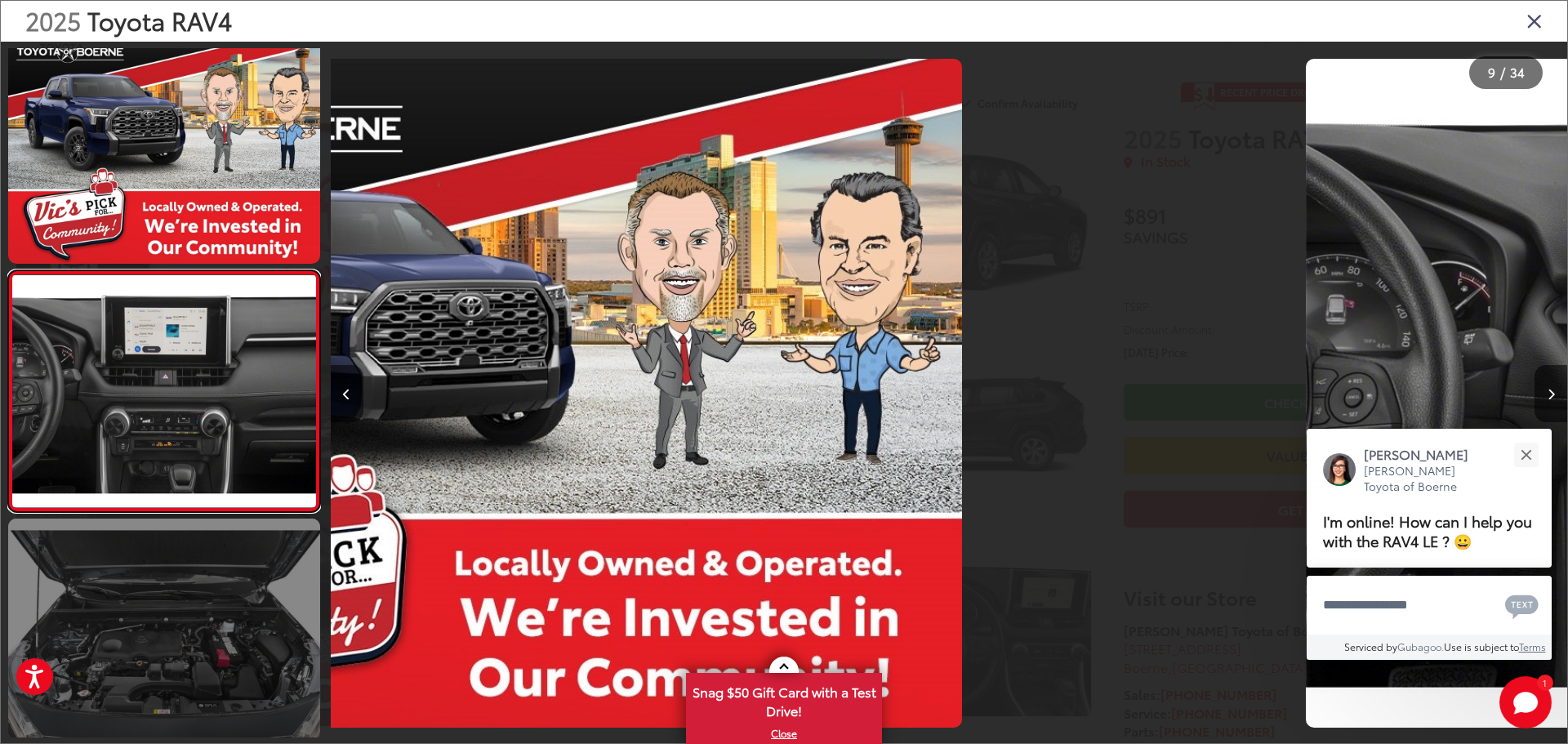
scroll to position [1748, 0]
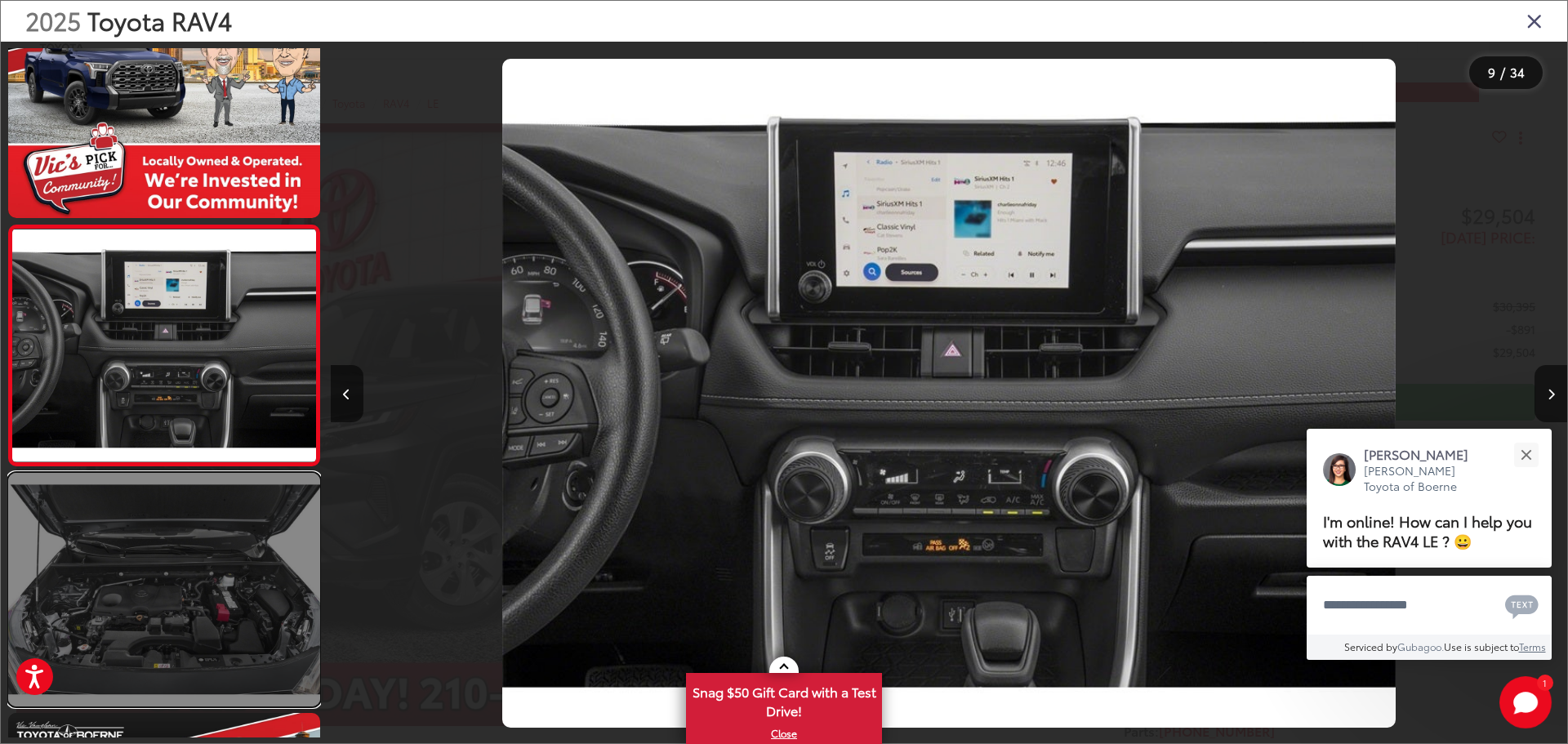
click at [186, 500] on link at bounding box center [164, 590] width 312 height 233
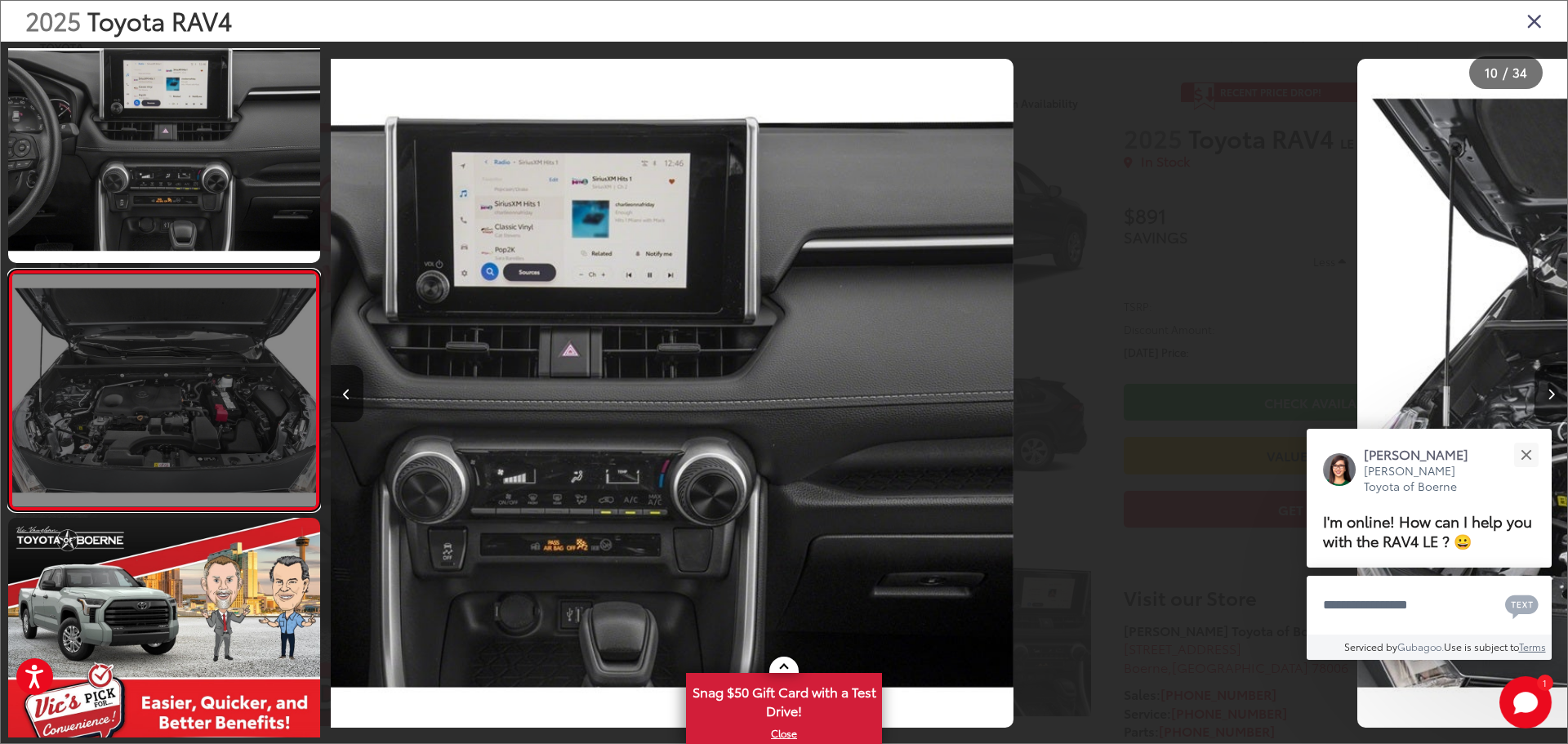
scroll to position [0, 0]
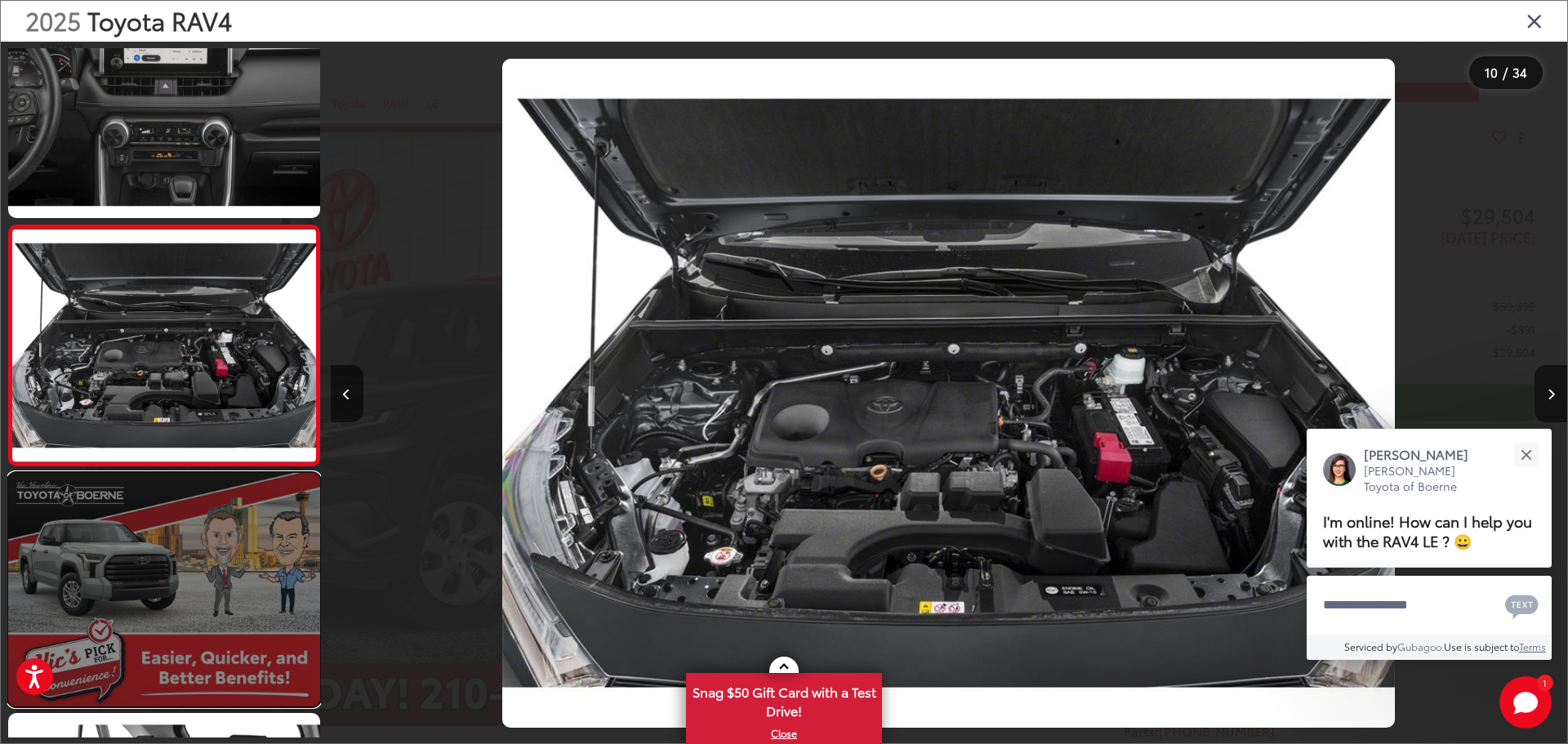
click at [184, 513] on link at bounding box center [164, 590] width 312 height 233
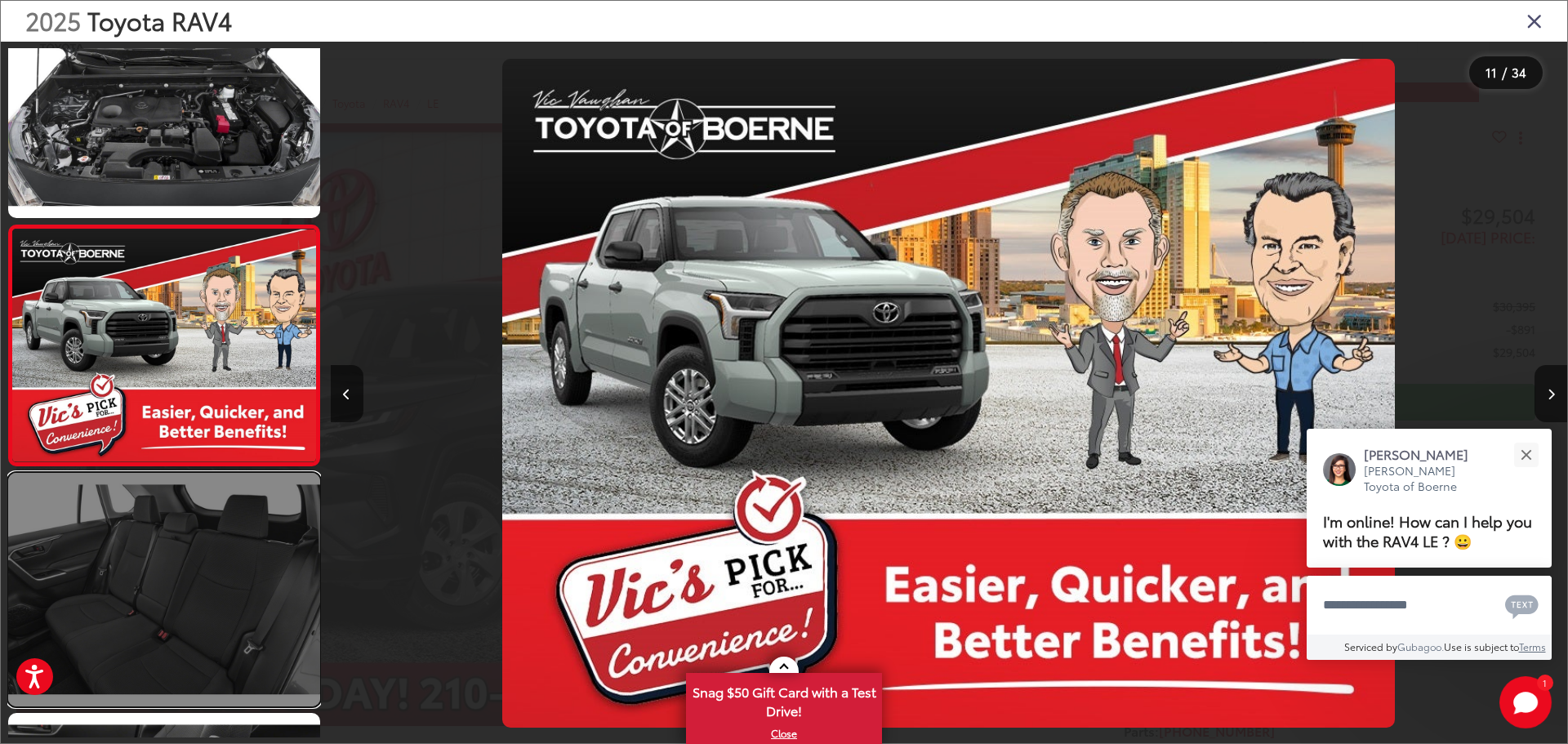
click at [193, 569] on link at bounding box center [164, 590] width 312 height 233
